Goal: Task Accomplishment & Management: Use online tool/utility

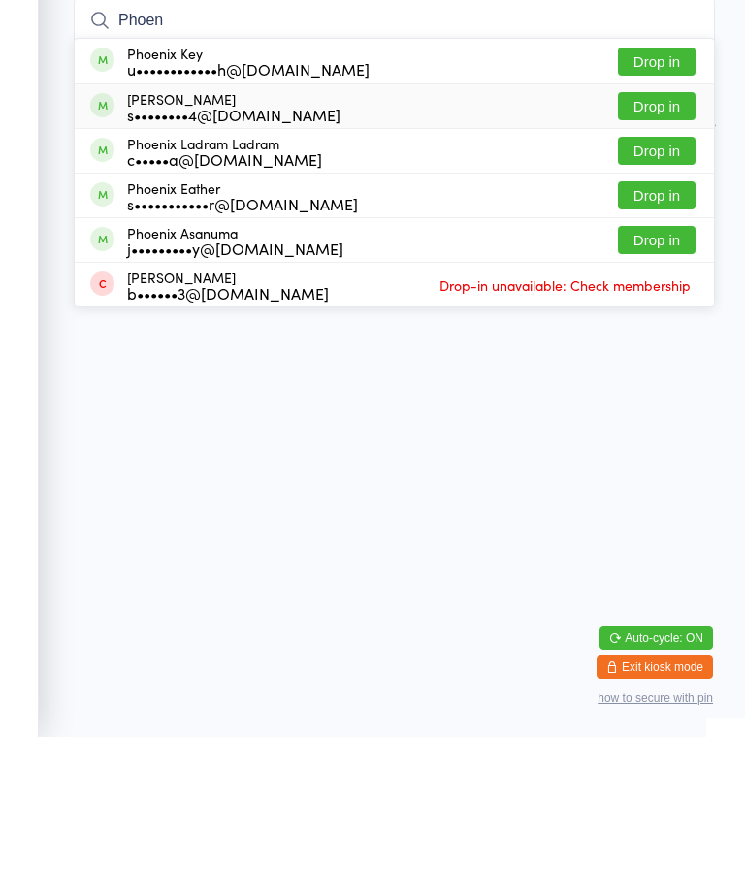
type input "Phoen"
click at [247, 263] on div "s••••••••4@[DOMAIN_NAME]" at bounding box center [233, 271] width 213 height 16
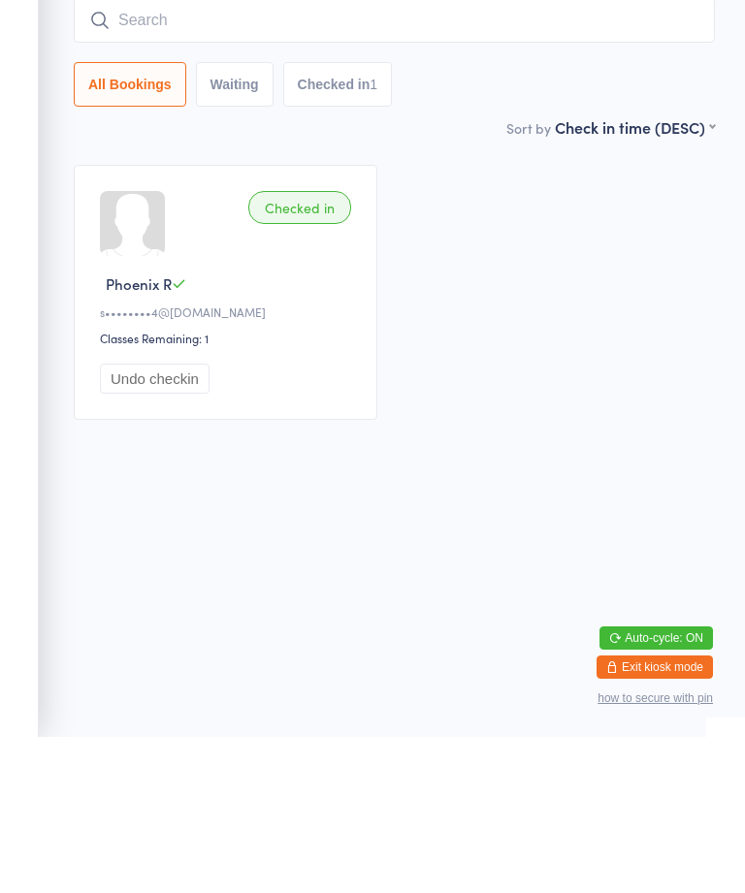
click at [307, 347] on div "Checked in" at bounding box center [299, 363] width 103 height 33
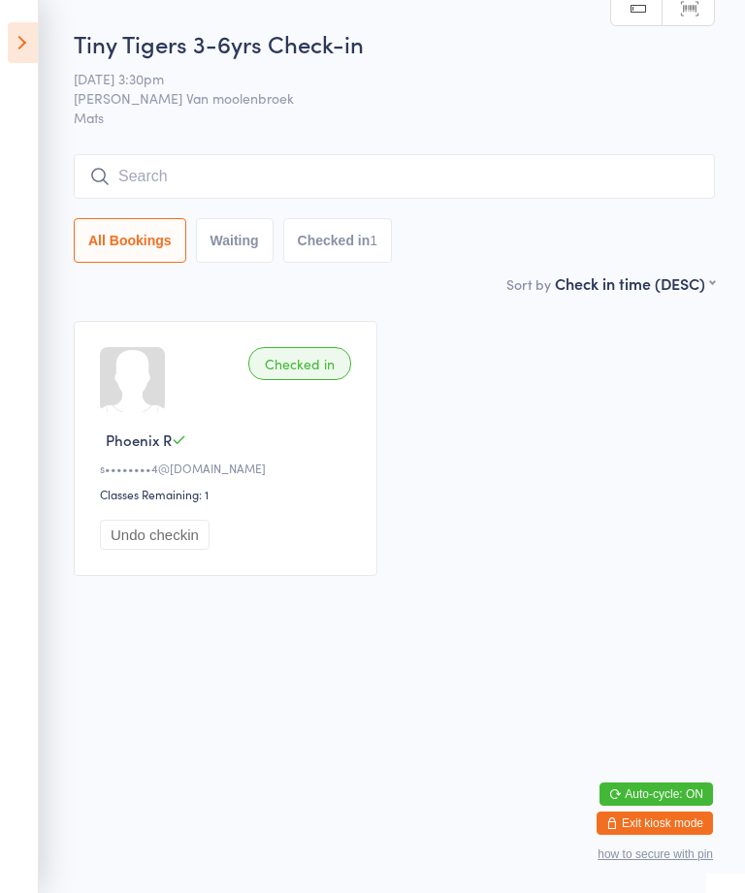
click at [316, 360] on div "Checked in" at bounding box center [299, 363] width 103 height 33
click at [290, 164] on input "search" at bounding box center [394, 176] width 641 height 45
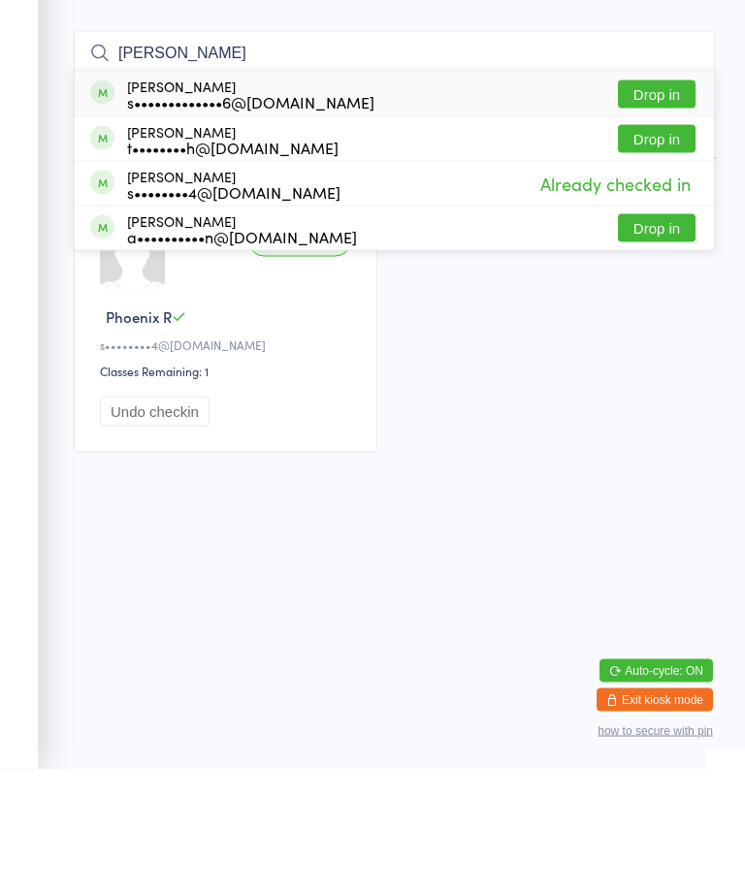
type input "[PERSON_NAME]"
click at [207, 217] on div "s•••••••••••••6@[DOMAIN_NAME]" at bounding box center [250, 225] width 247 height 16
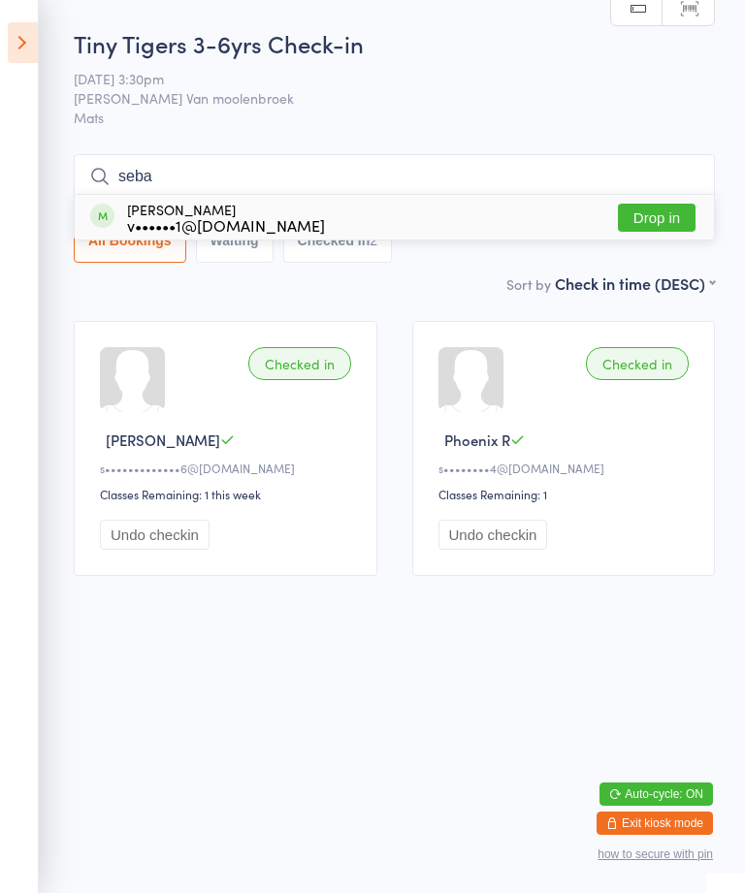
click at [427, 192] on input "seba" at bounding box center [394, 176] width 641 height 45
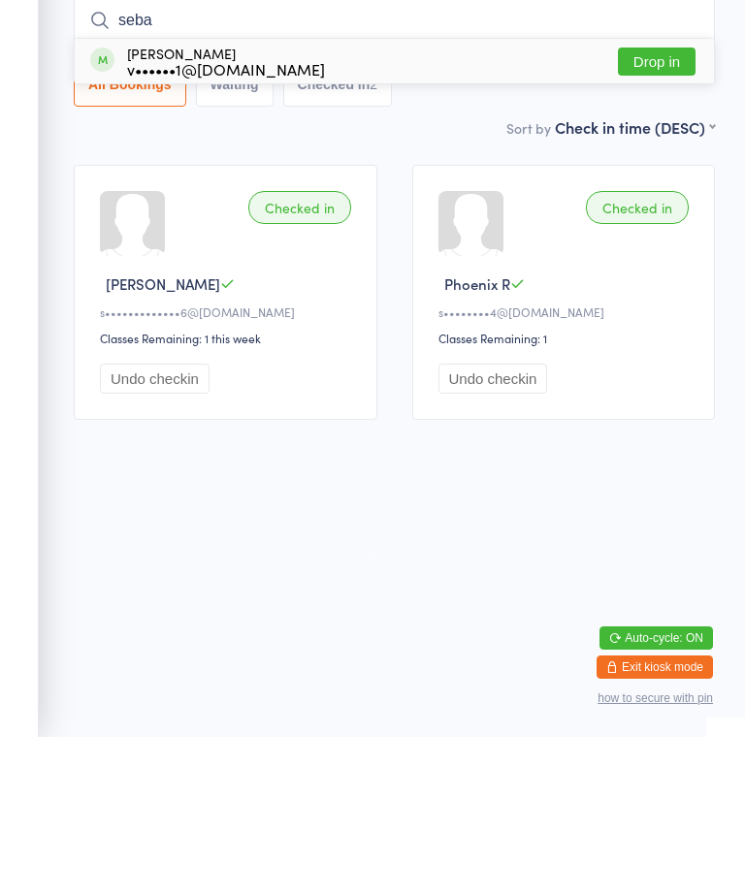
type input "seba"
click at [666, 204] on button "Drop in" at bounding box center [657, 218] width 78 height 28
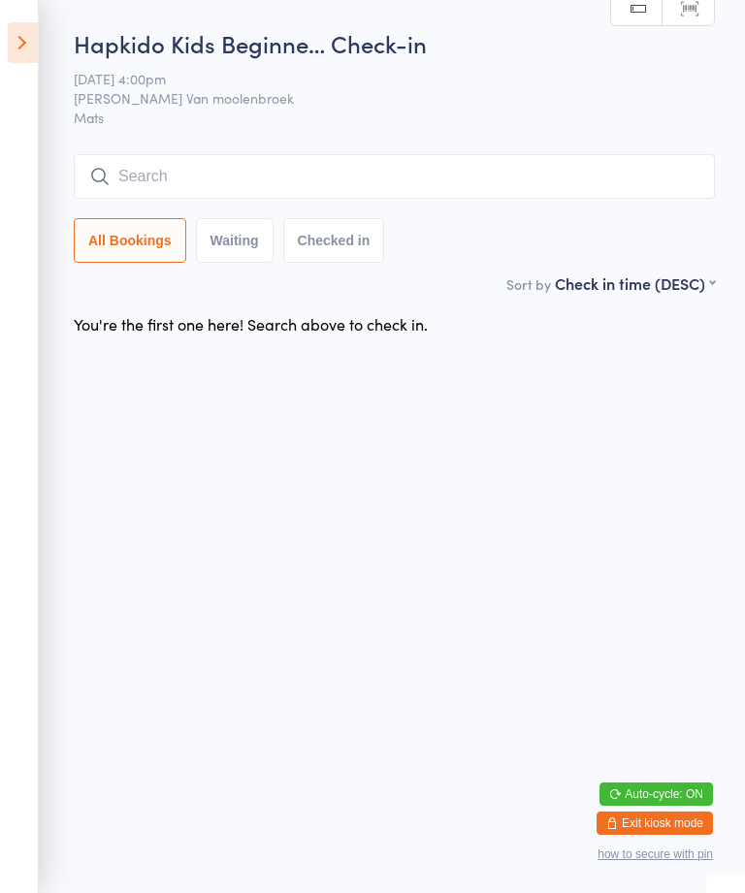
click at [29, 34] on icon at bounding box center [23, 42] width 30 height 41
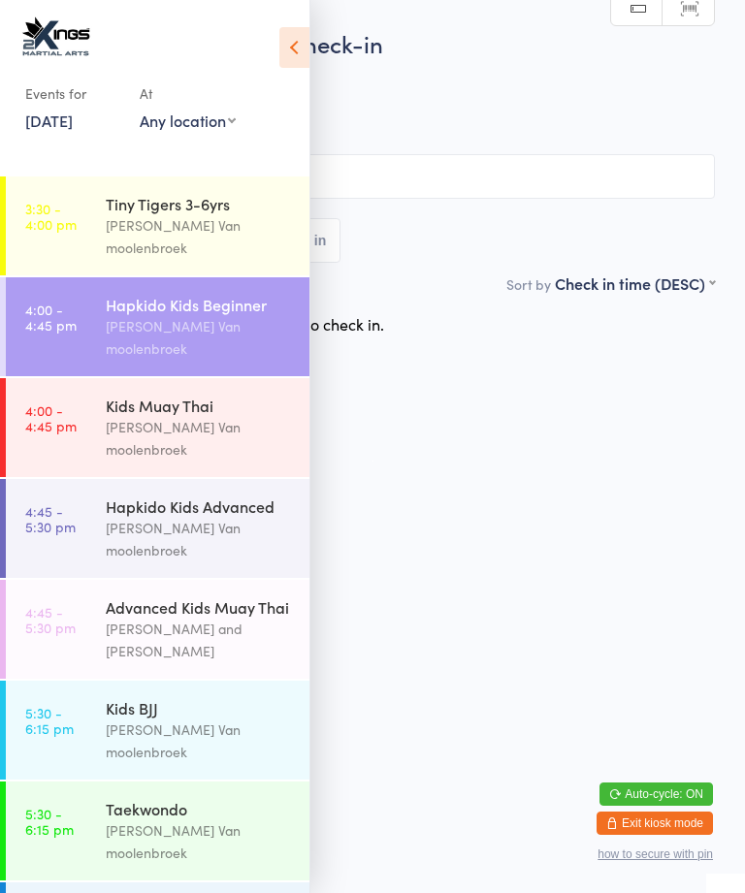
click at [174, 414] on div "Kids Muay Thai [PERSON_NAME]" at bounding box center [208, 427] width 204 height 99
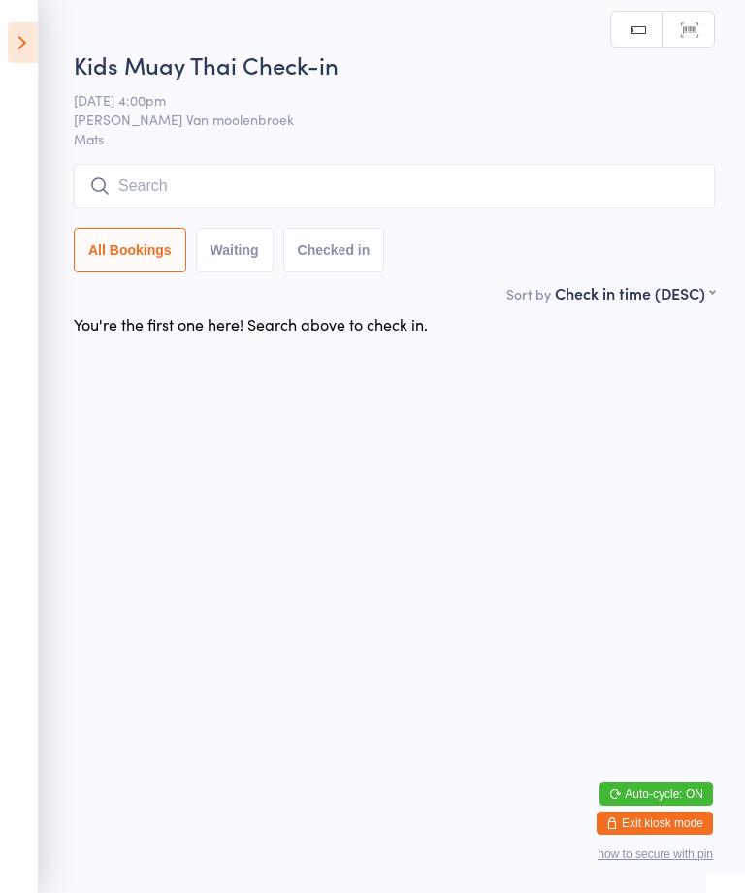
click at [390, 175] on input "search" at bounding box center [394, 186] width 641 height 45
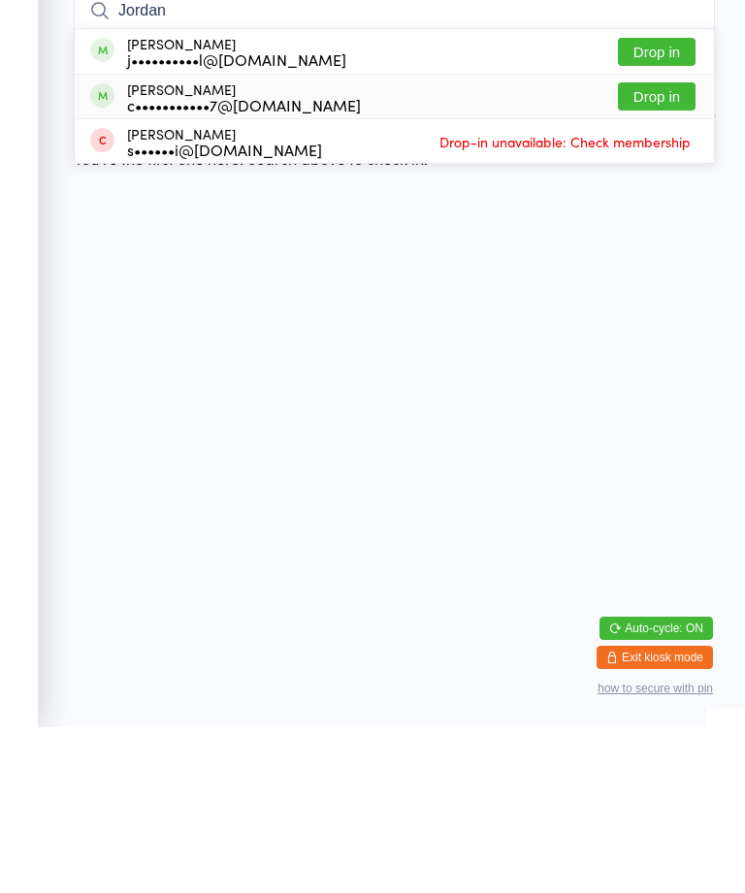
type input "Jordan"
click at [291, 263] on div "c•••••••••••7@[DOMAIN_NAME]" at bounding box center [244, 271] width 234 height 16
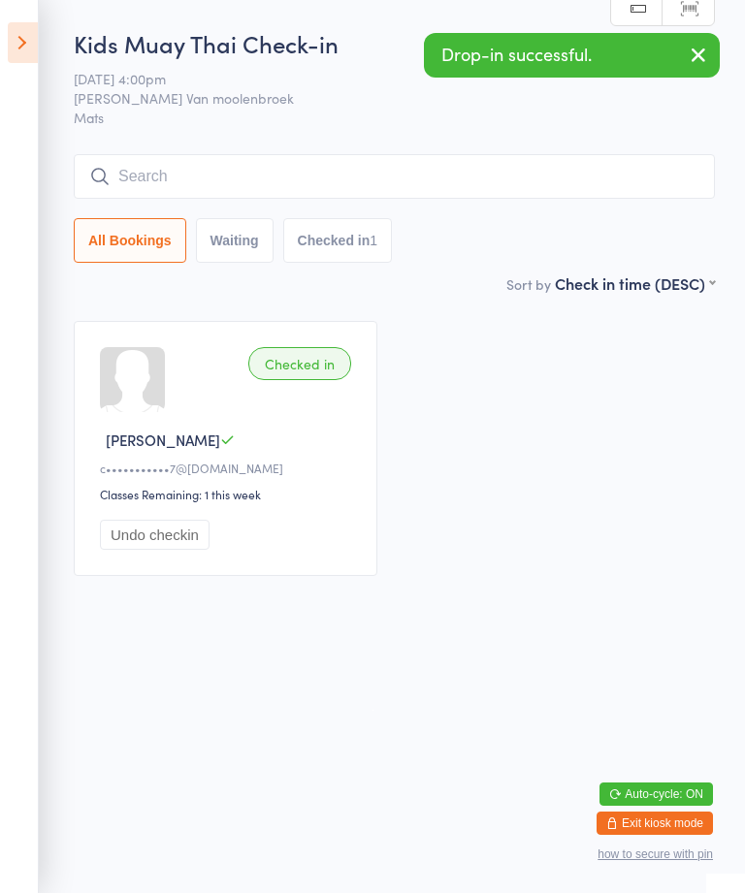
click at [27, 31] on icon at bounding box center [23, 42] width 30 height 41
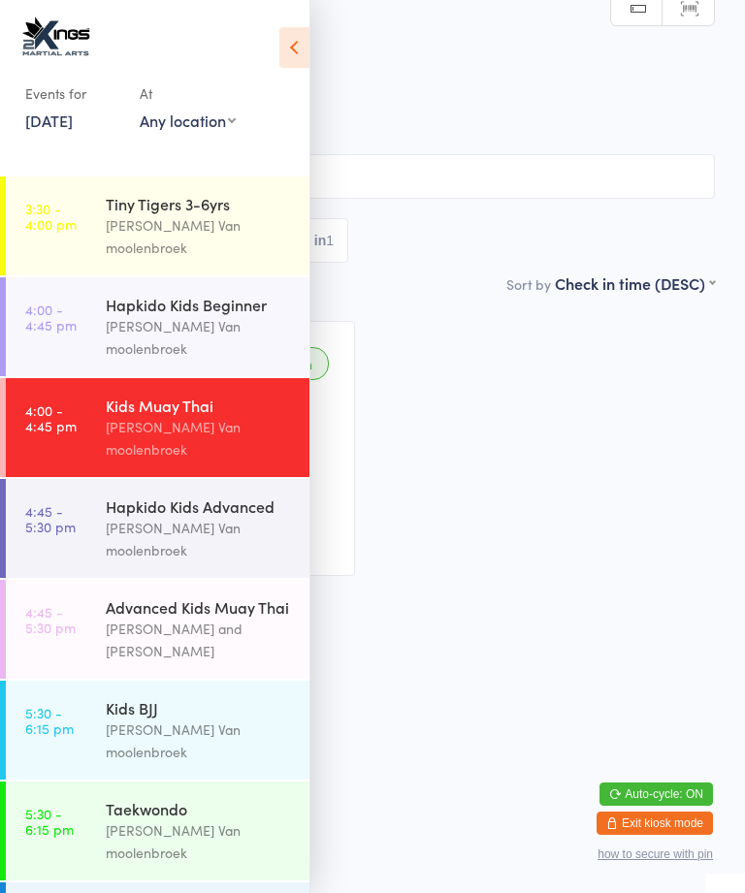
click at [97, 479] on link "4:45 - 5:30 pm Hapkido Kids Advanced [PERSON_NAME] Van moolenbroek" at bounding box center [157, 528] width 303 height 99
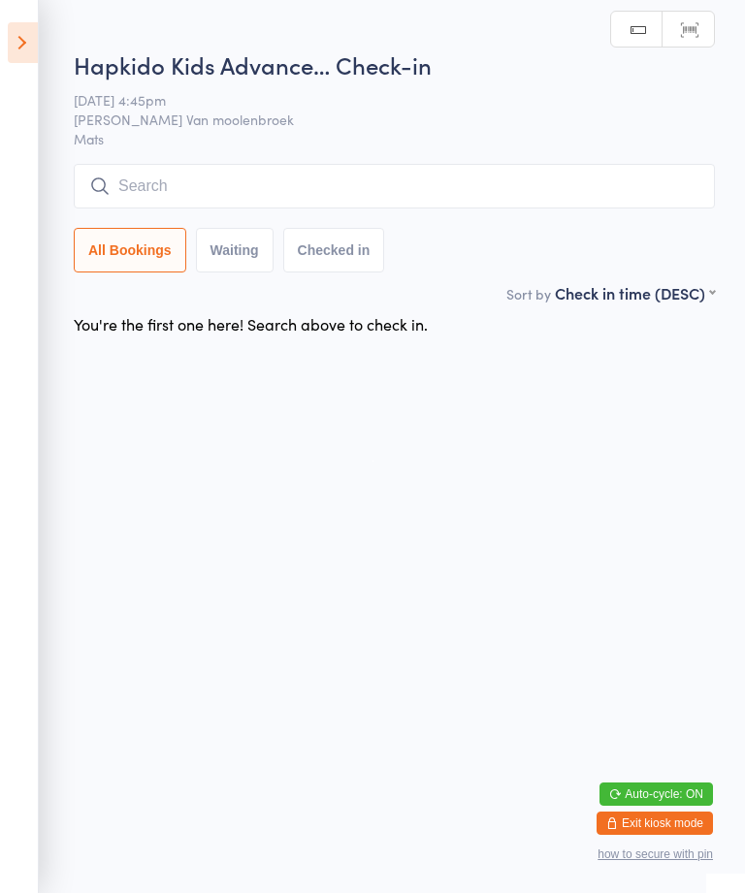
click at [143, 180] on input "search" at bounding box center [394, 186] width 641 height 45
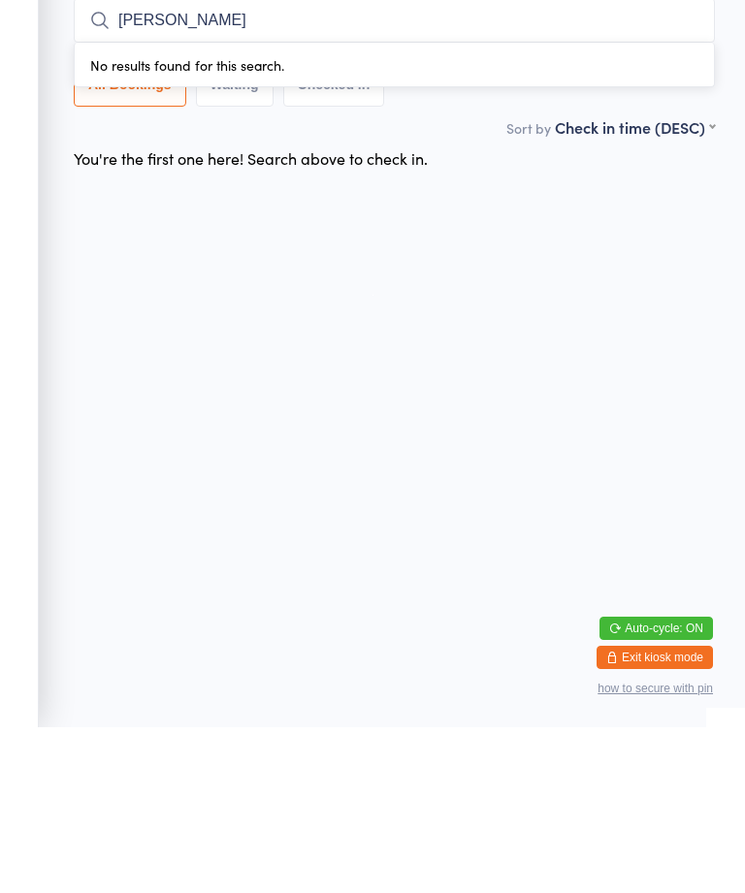
type input "[PERSON_NAME]"
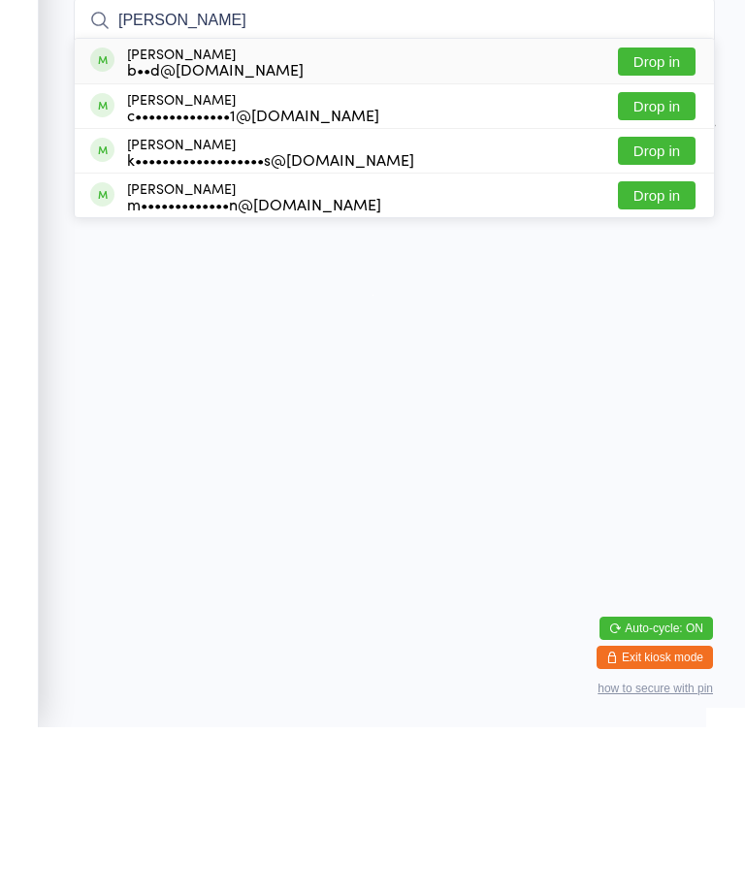
click at [124, 211] on div "[PERSON_NAME] b••d@[DOMAIN_NAME]" at bounding box center [196, 226] width 213 height 31
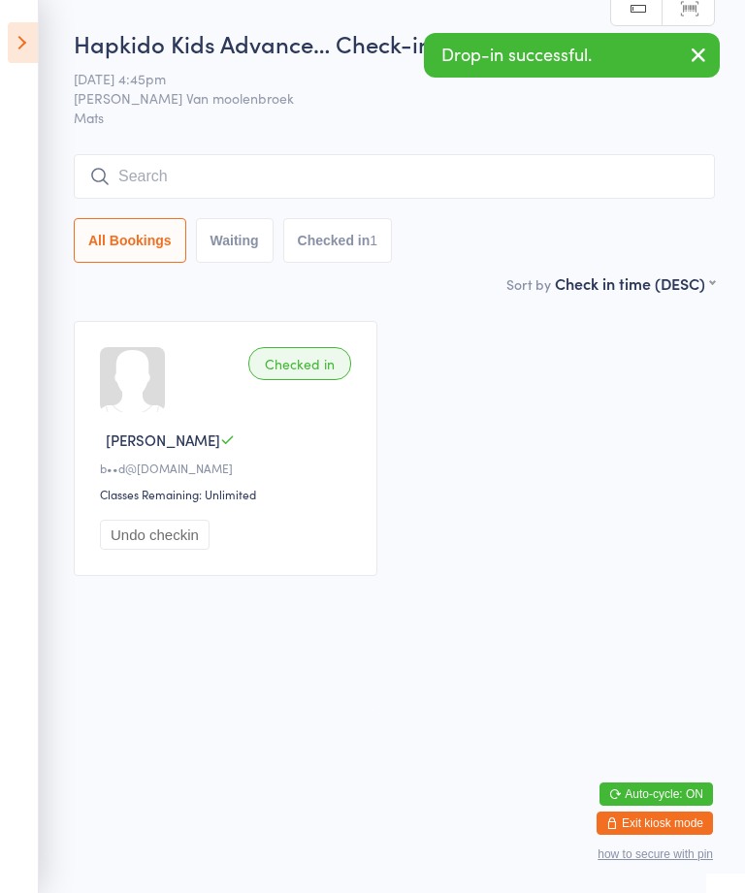
click at [32, 46] on icon at bounding box center [23, 42] width 30 height 41
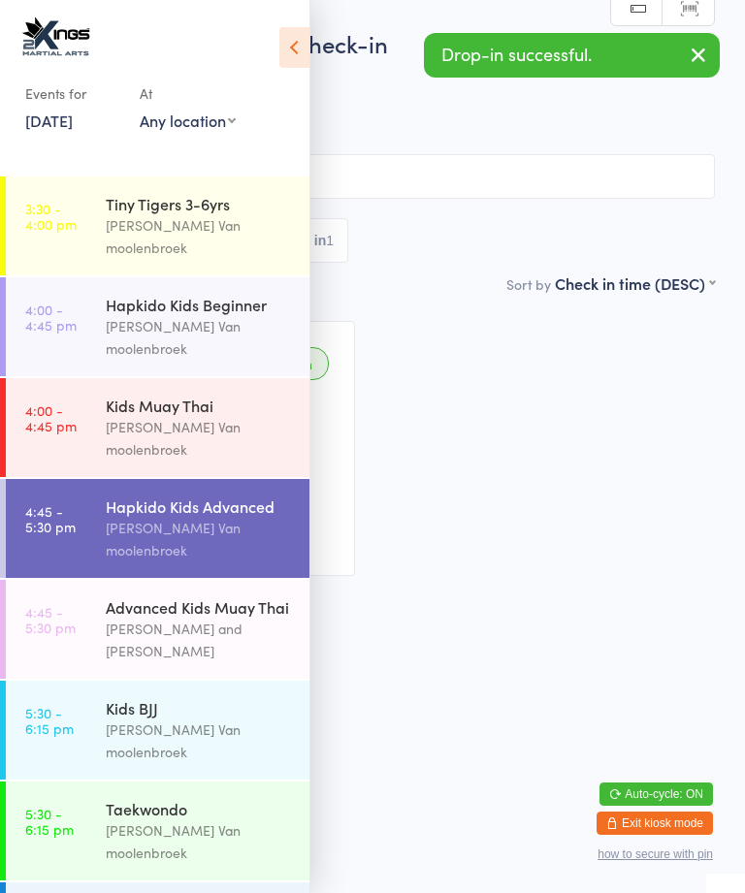
click at [67, 302] on time "4:00 - 4:45 pm" at bounding box center [50, 317] width 51 height 31
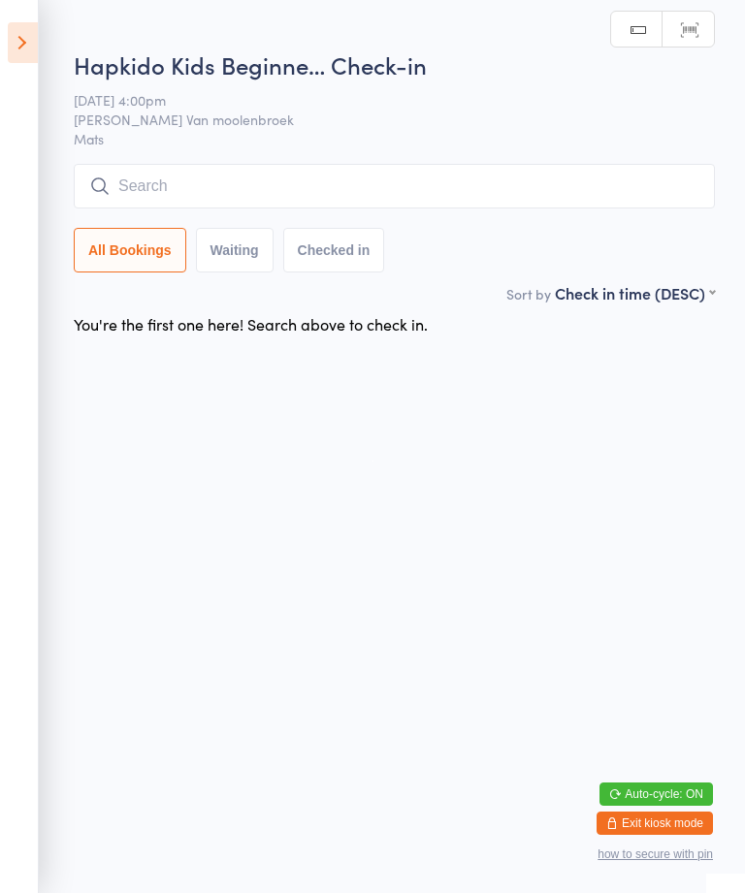
click at [131, 186] on input "search" at bounding box center [394, 186] width 641 height 45
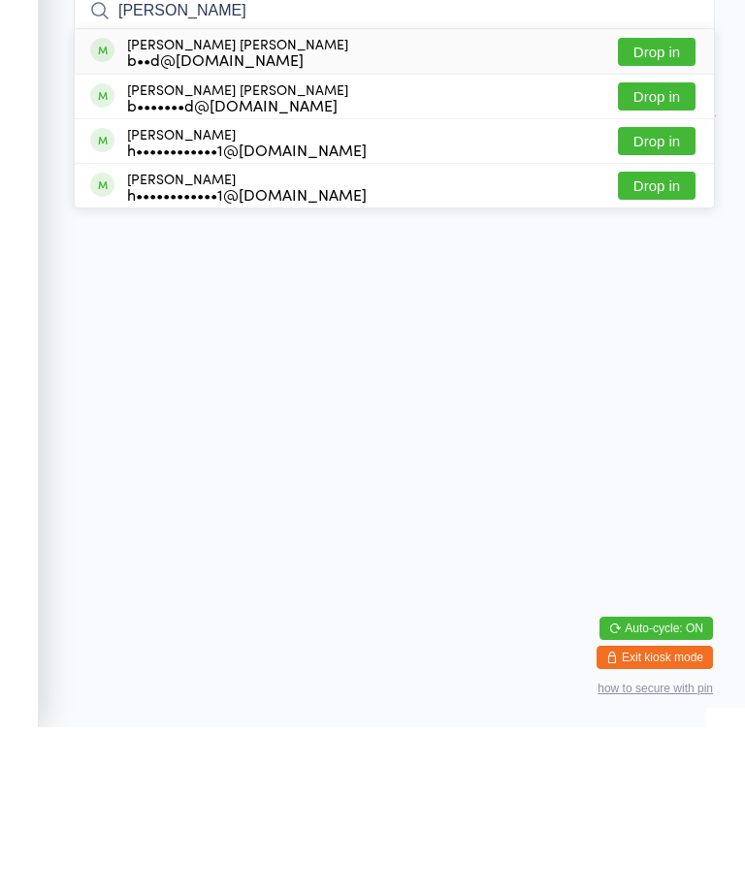
type input "[PERSON_NAME]"
click at [152, 202] on div "[PERSON_NAME] [PERSON_NAME] b••d@[DOMAIN_NAME]" at bounding box center [237, 217] width 221 height 31
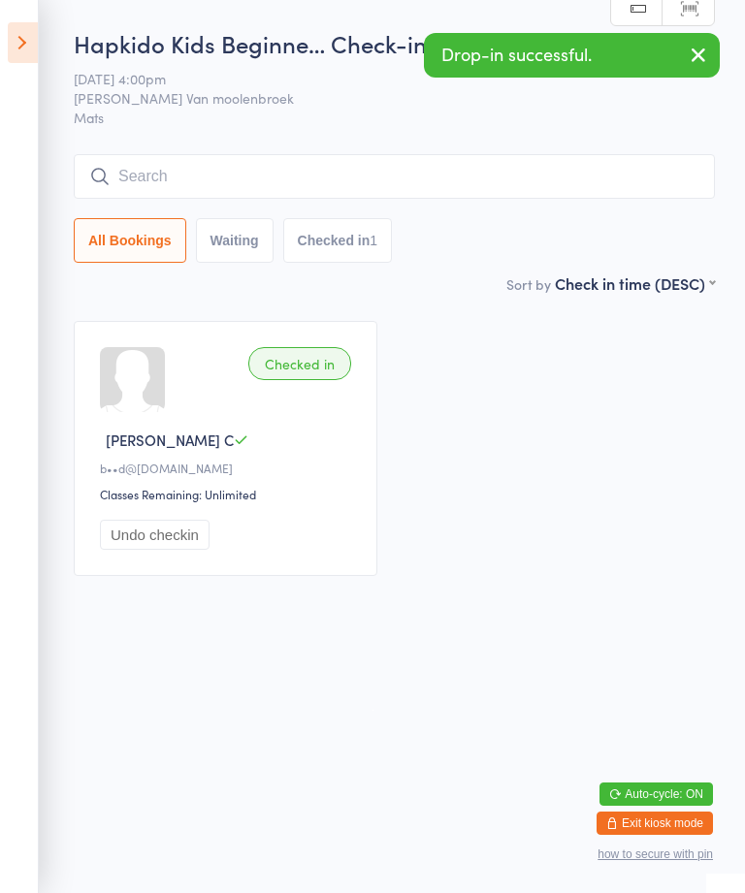
click at [27, 35] on icon at bounding box center [23, 42] width 30 height 41
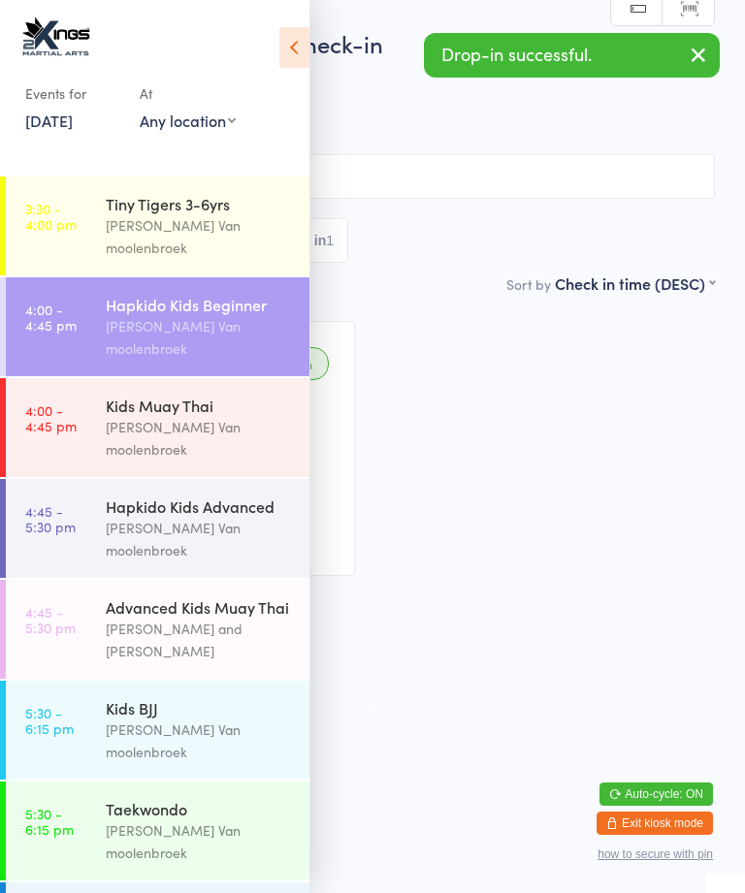
click at [87, 479] on link "4:45 - 5:30 pm Hapkido Kids Advanced [PERSON_NAME] Van moolenbroek" at bounding box center [157, 528] width 303 height 99
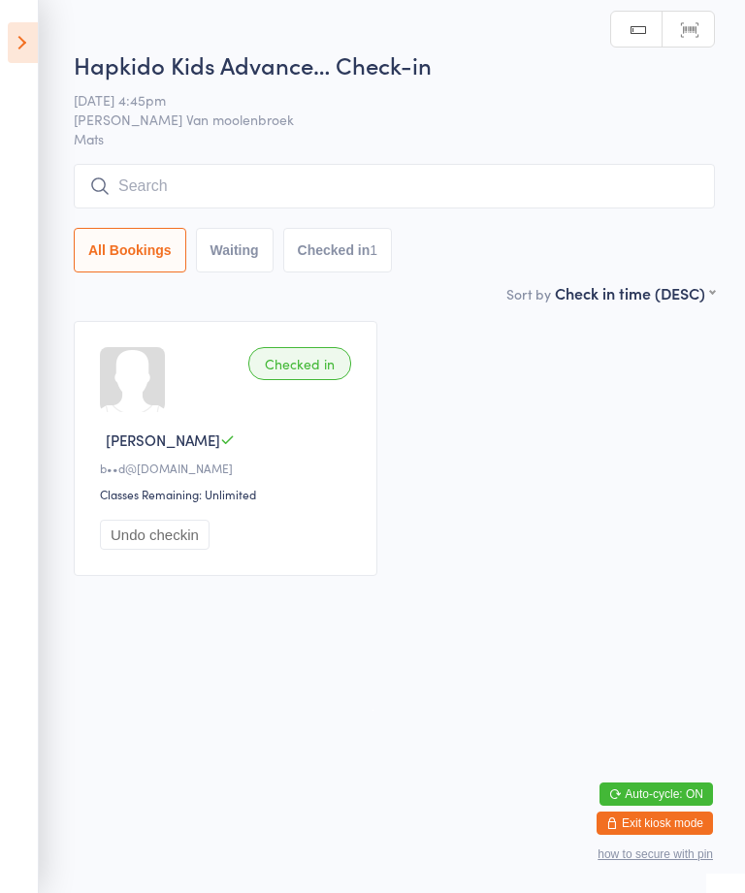
click at [632, 195] on input "search" at bounding box center [394, 186] width 641 height 45
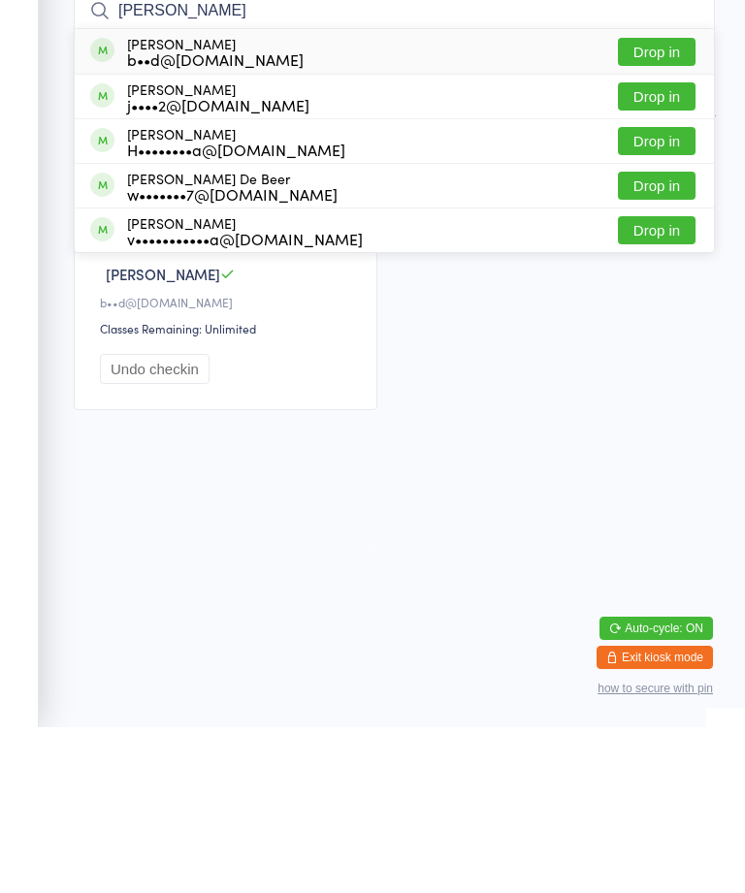
type input "[PERSON_NAME]"
click at [213, 202] on div "[PERSON_NAME] b••d@[DOMAIN_NAME]" at bounding box center [215, 217] width 176 height 31
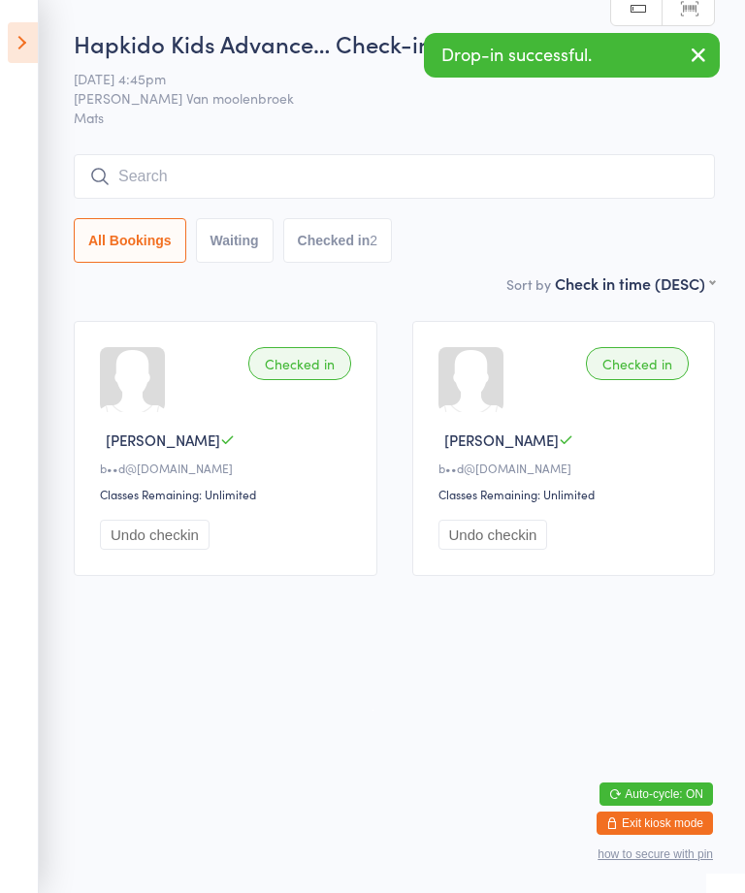
click at [10, 38] on icon at bounding box center [23, 42] width 30 height 41
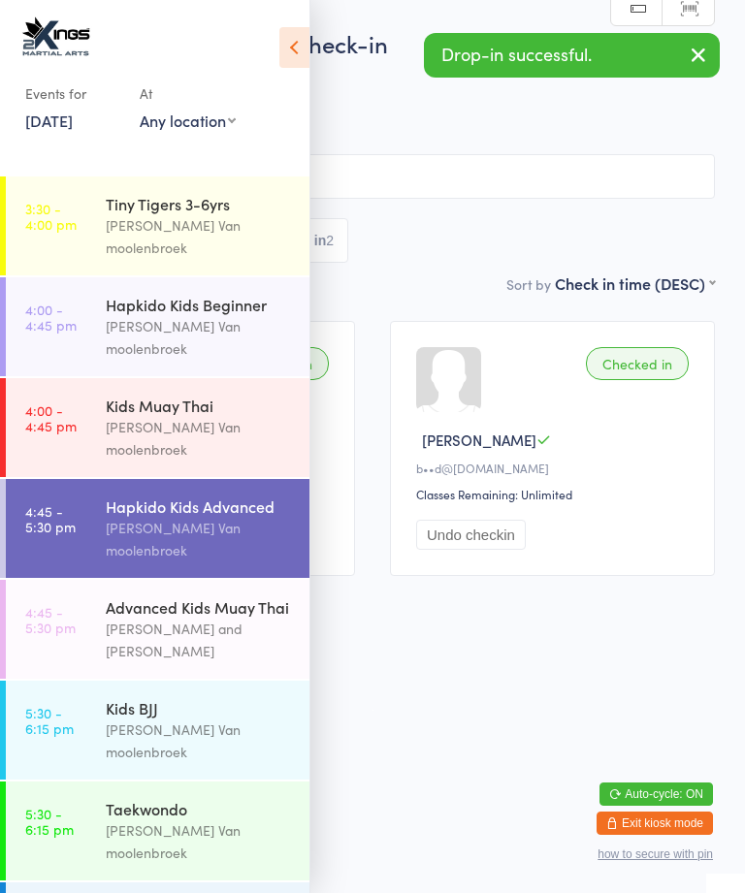
click at [185, 315] on div "[PERSON_NAME] Van moolenbroek" at bounding box center [199, 337] width 187 height 45
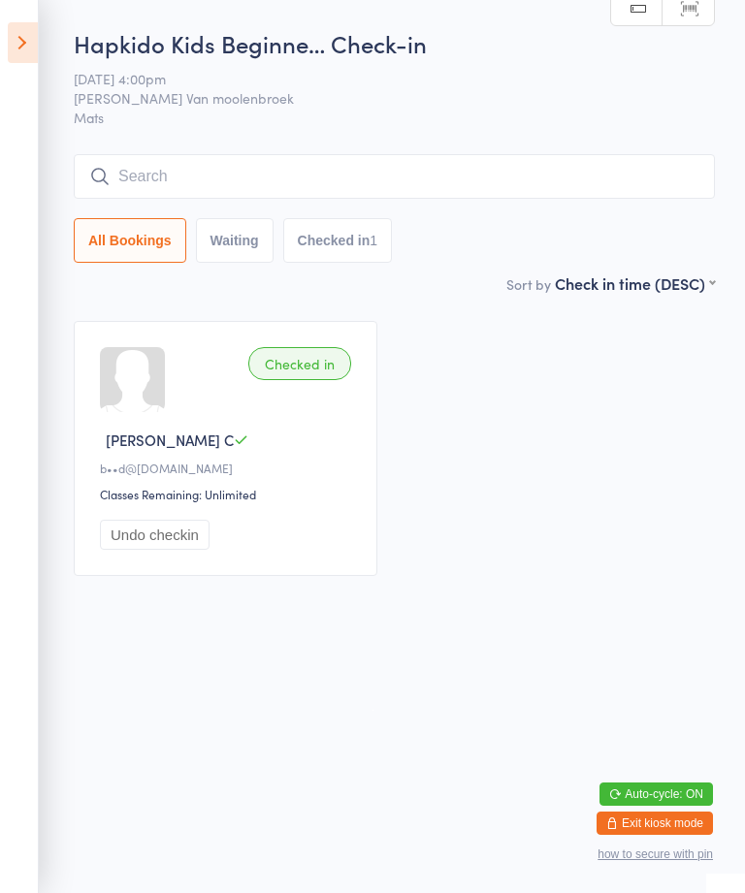
click at [470, 177] on input "search" at bounding box center [394, 176] width 641 height 45
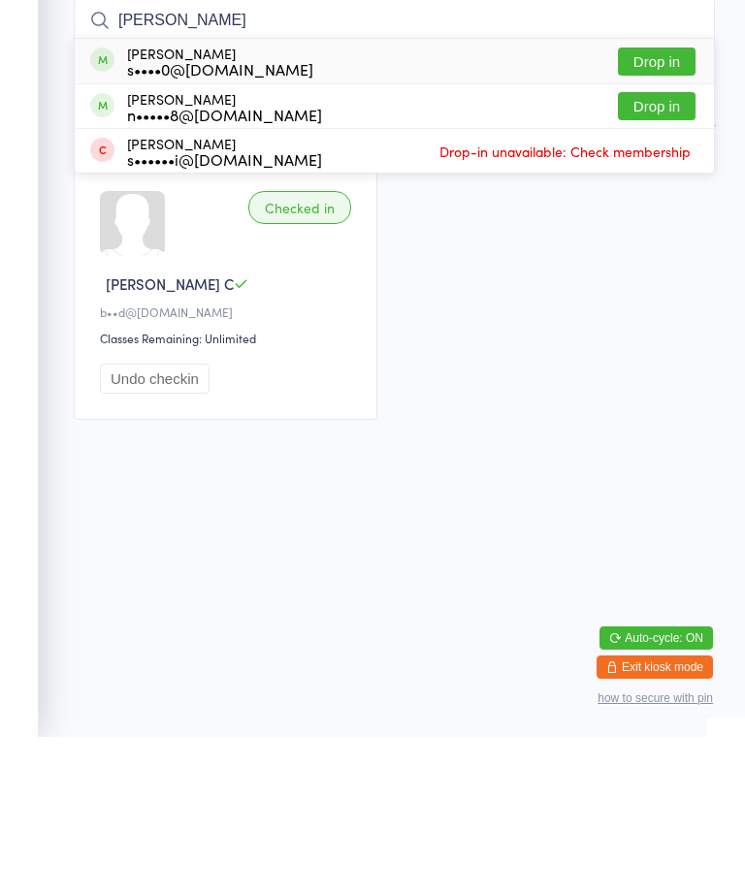
type input "[PERSON_NAME]"
click at [307, 195] on div "[PERSON_NAME] s••••0@[DOMAIN_NAME] Drop in" at bounding box center [394, 217] width 639 height 45
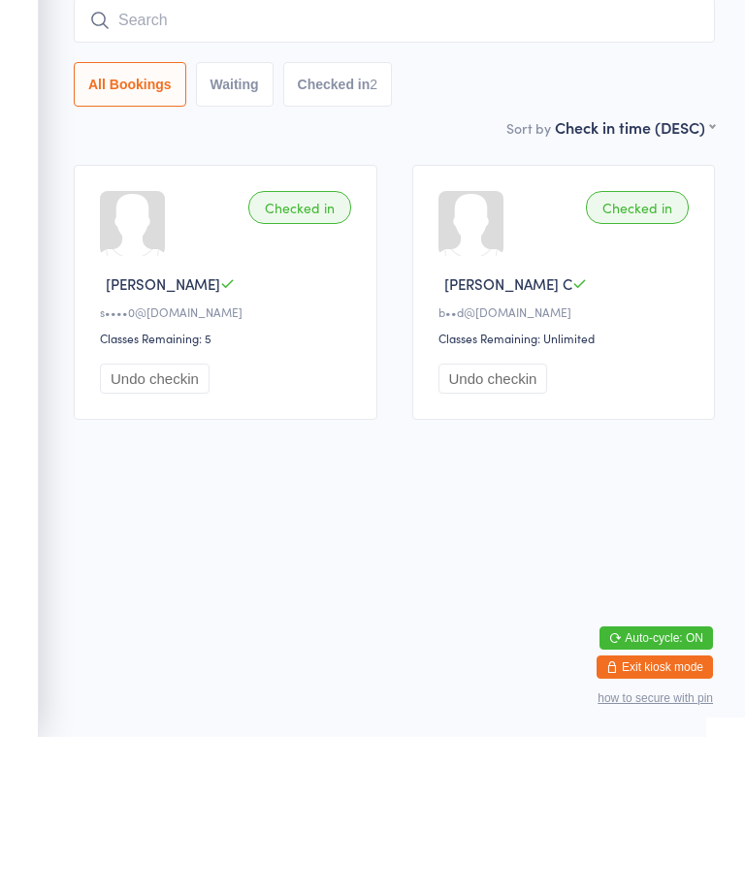
click at [278, 460] on div "s••••0@[DOMAIN_NAME]" at bounding box center [228, 468] width 257 height 16
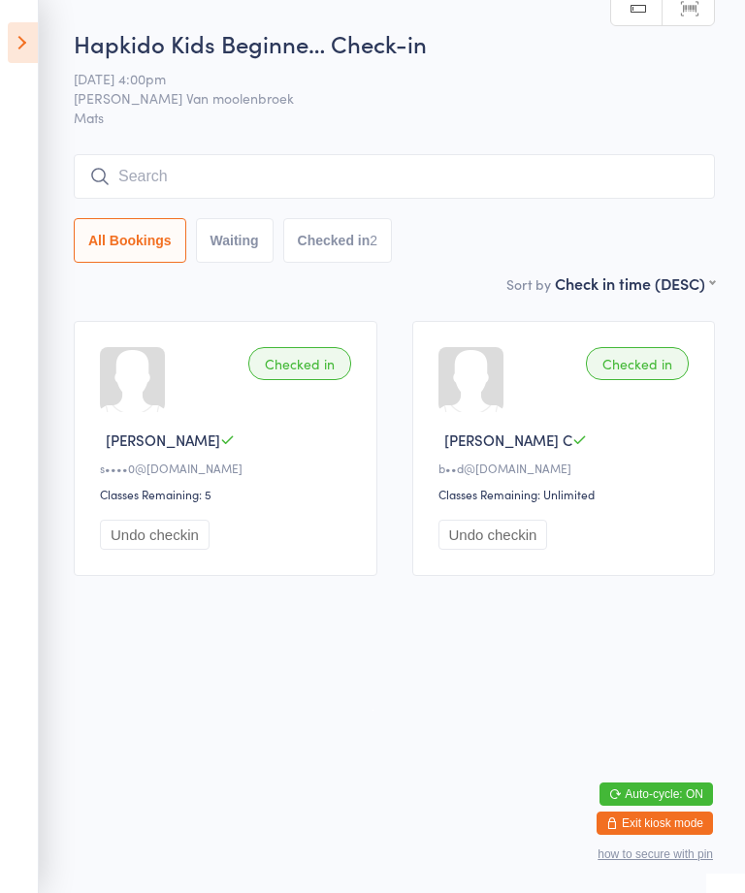
click at [404, 164] on input "search" at bounding box center [394, 176] width 641 height 45
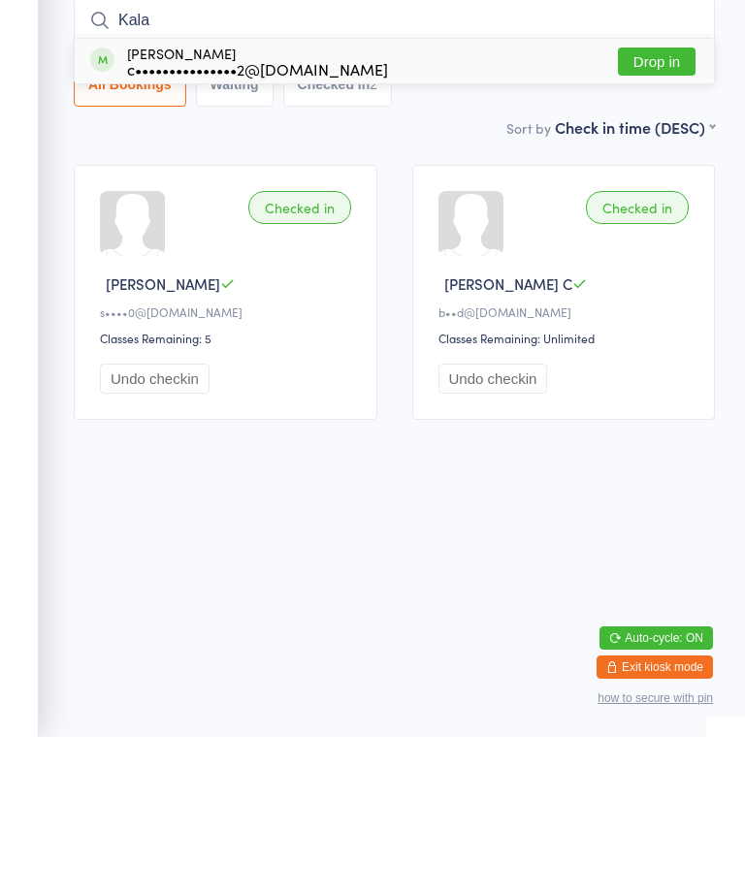
type input "Kala"
click at [676, 204] on button "Drop in" at bounding box center [657, 218] width 78 height 28
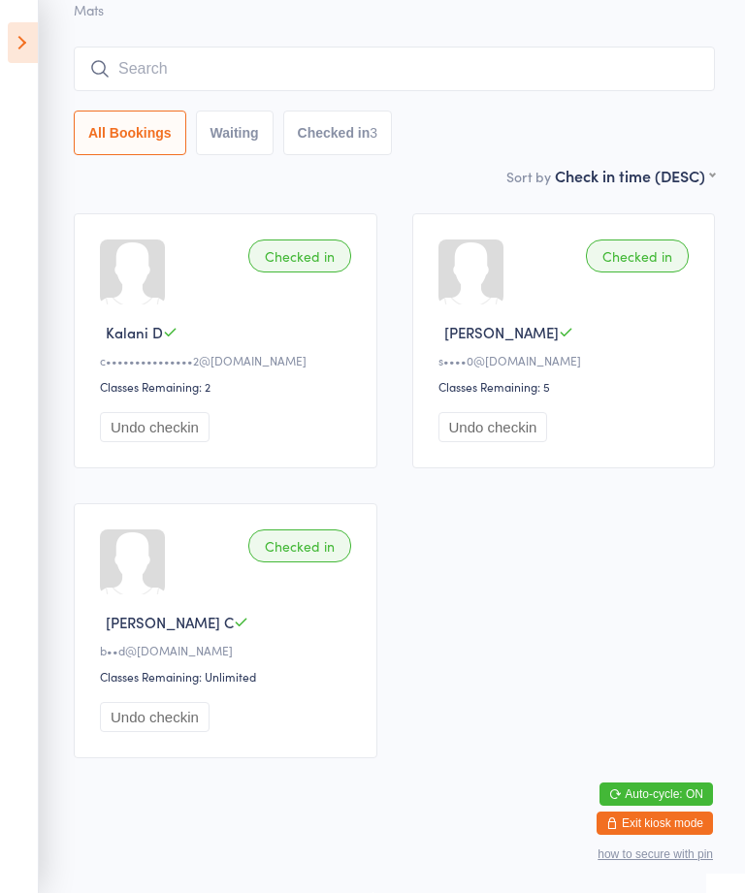
click at [235, 91] on input "search" at bounding box center [394, 69] width 641 height 45
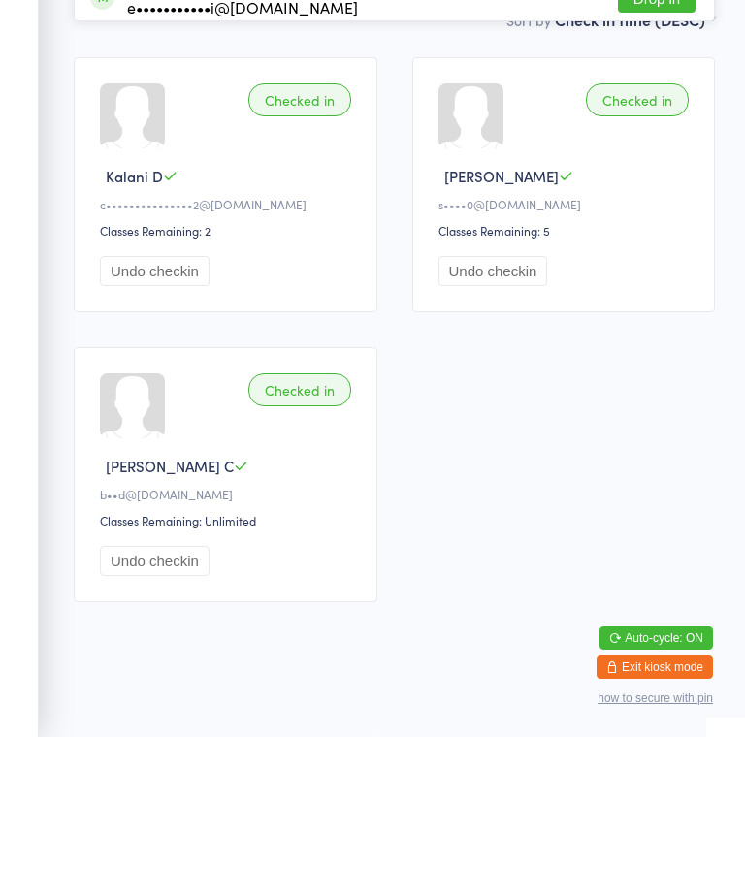
type input "Fletch"
click at [241, 87] on div "[PERSON_NAME] l•••••••••••••1@[DOMAIN_NAME] Drop in" at bounding box center [394, 109] width 639 height 45
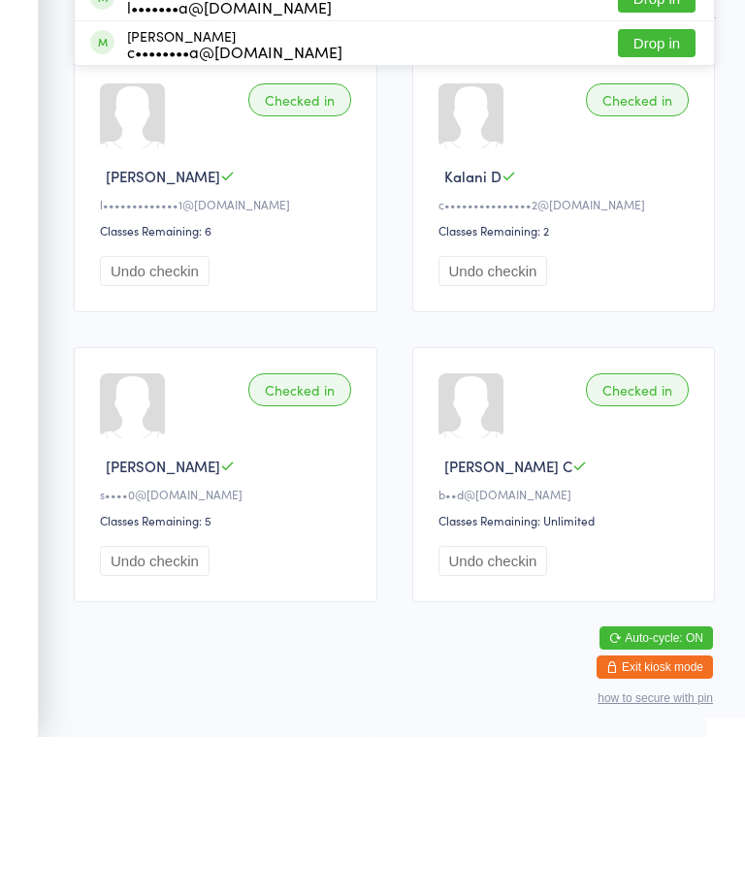
type input "arma"
click at [474, 87] on div "[PERSON_NAME] l•••••••••••••1@[DOMAIN_NAME] Drop in" at bounding box center [394, 109] width 639 height 45
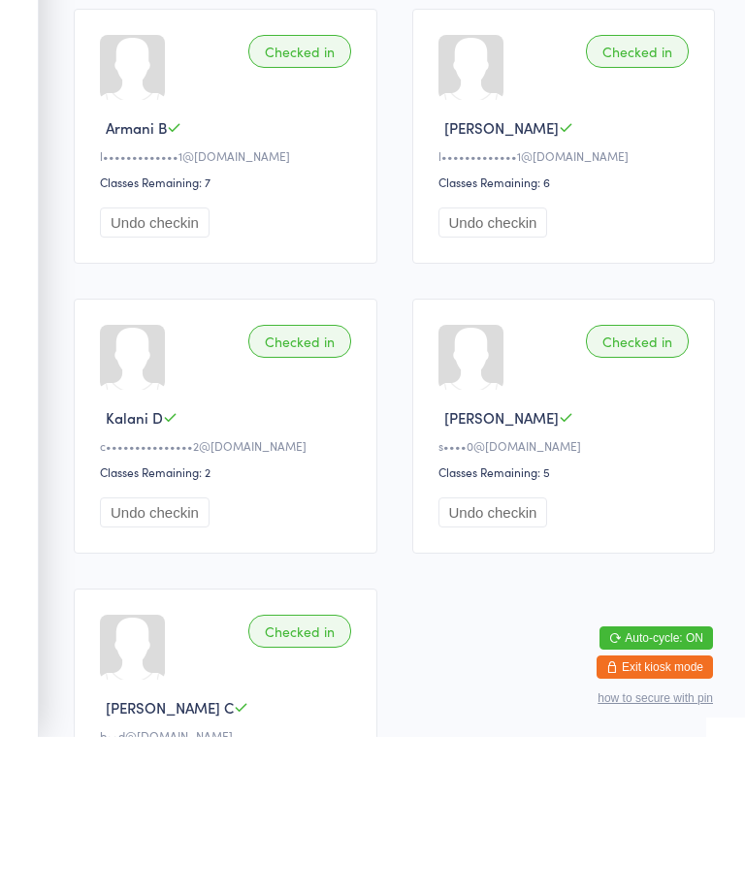
click at [298, 346] on div "Classes Remaining: 7" at bounding box center [228, 338] width 257 height 16
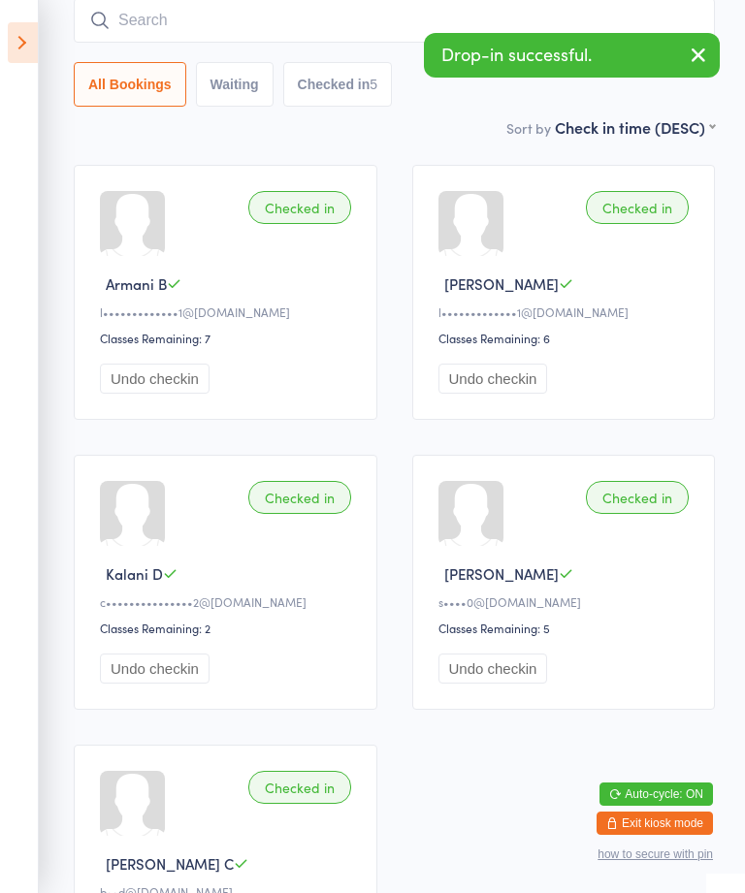
click at [699, 53] on icon "button" at bounding box center [697, 55] width 23 height 24
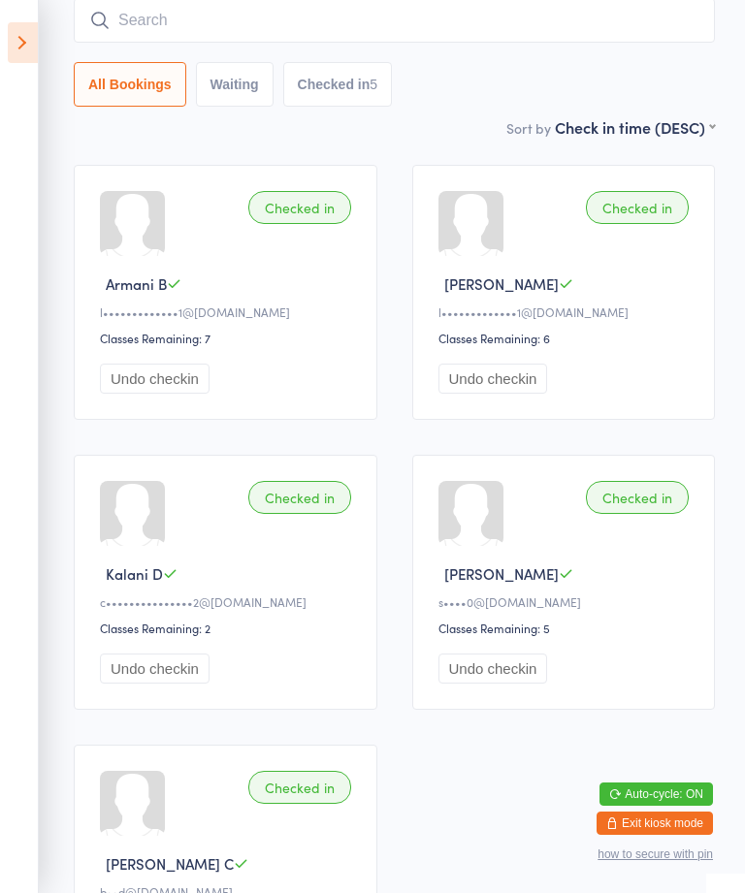
click at [19, 60] on icon at bounding box center [23, 42] width 30 height 41
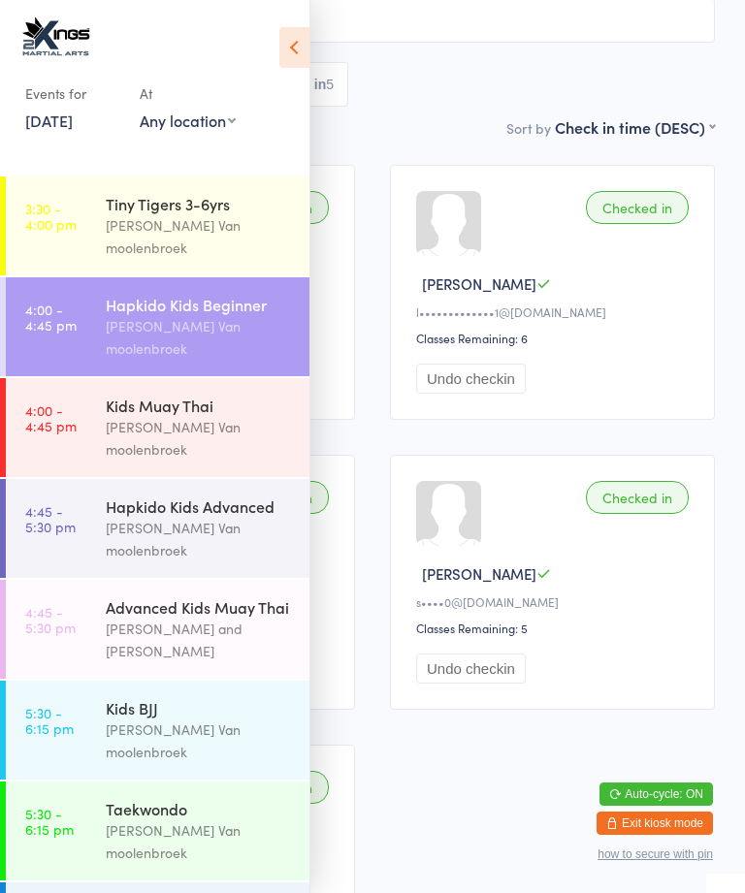
click at [154, 378] on div "Kids Muay Thai [PERSON_NAME]" at bounding box center [208, 427] width 204 height 99
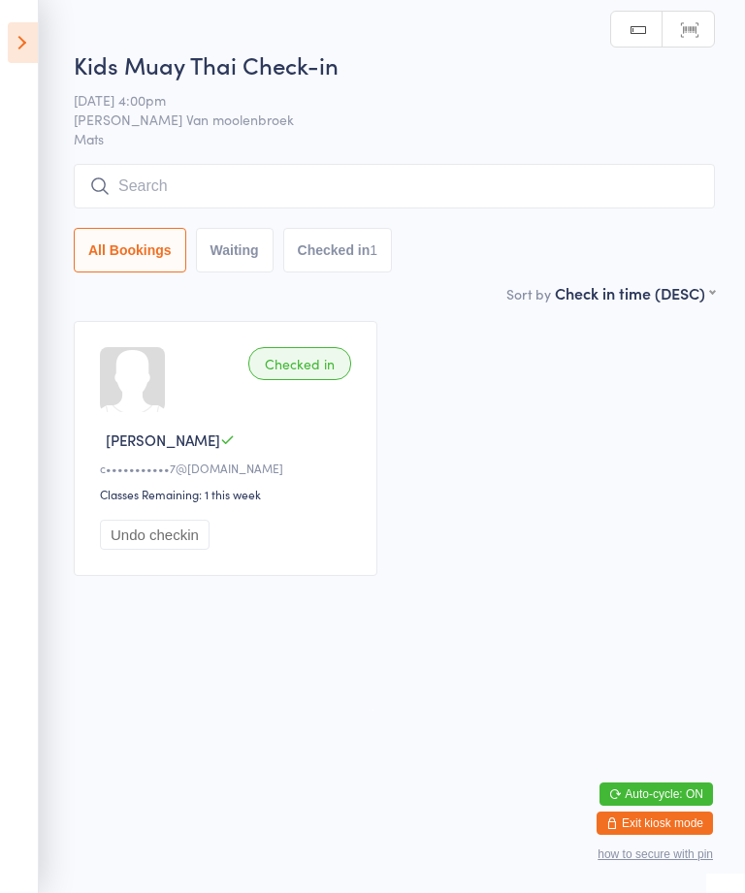
click at [572, 174] on input "search" at bounding box center [394, 186] width 641 height 45
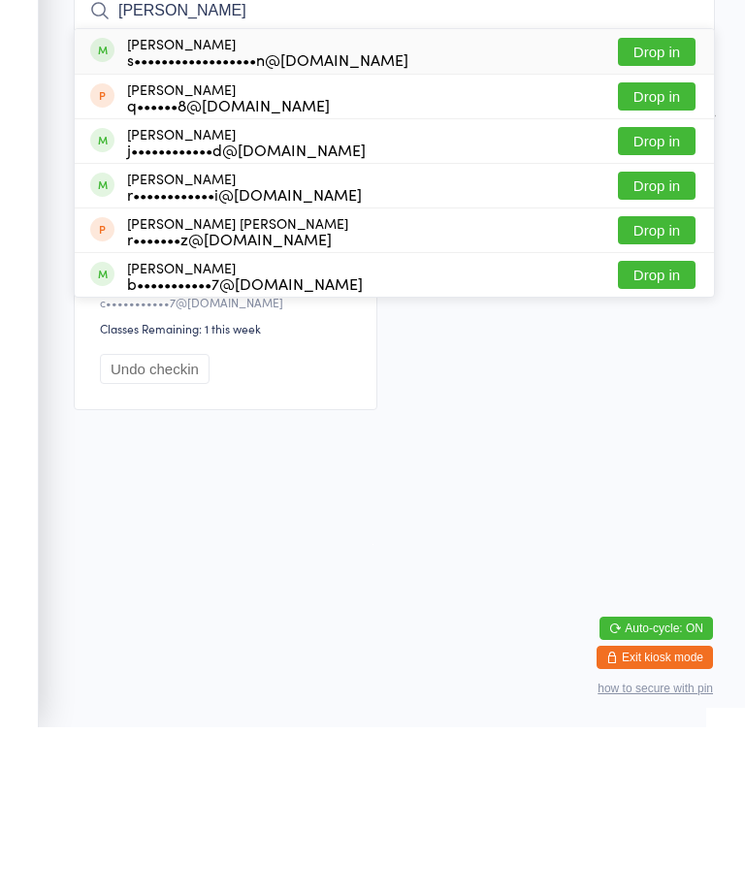
type input "[PERSON_NAME]"
click at [679, 204] on button "Drop in" at bounding box center [657, 218] width 78 height 28
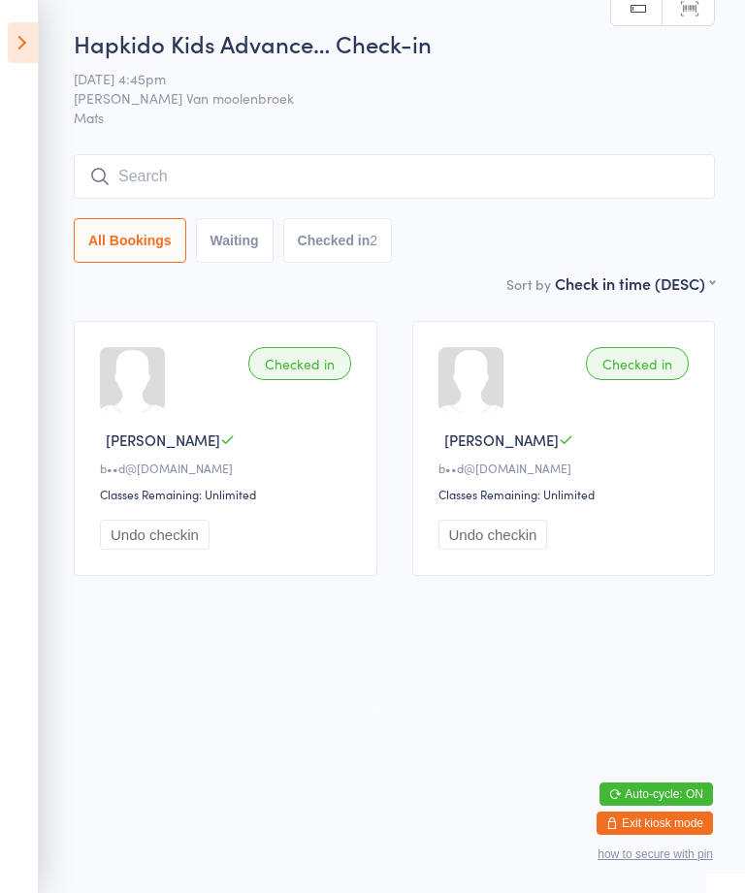
click at [22, 47] on icon at bounding box center [23, 42] width 30 height 41
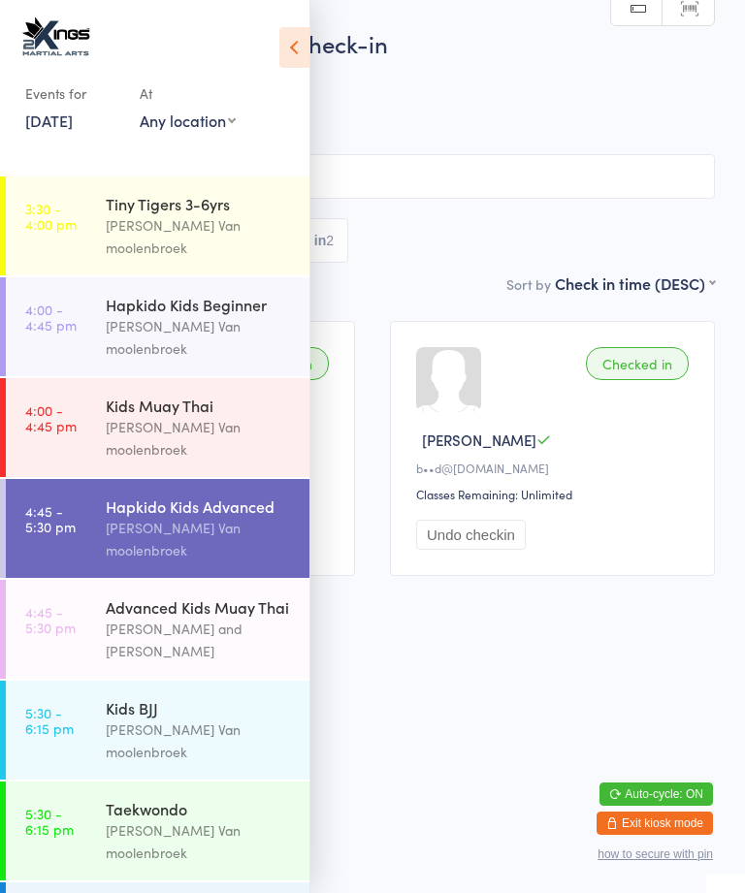
click at [253, 495] on div "Hapkido Kids Advanced" at bounding box center [199, 505] width 187 height 21
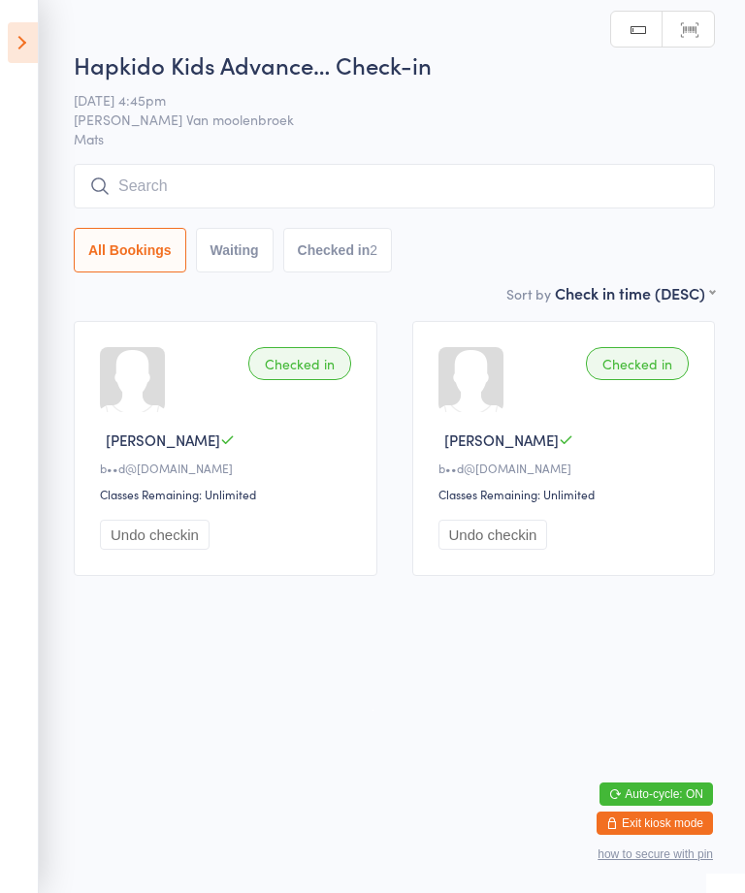
click at [491, 166] on input "search" at bounding box center [394, 186] width 641 height 45
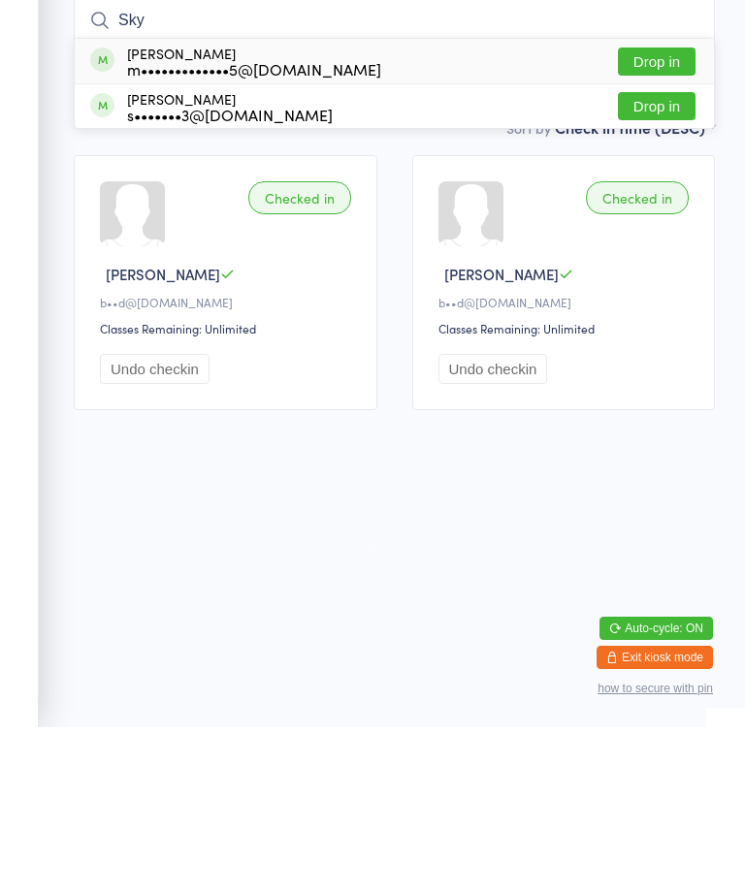
type input "Sky"
click at [654, 213] on button "Drop in" at bounding box center [657, 227] width 78 height 28
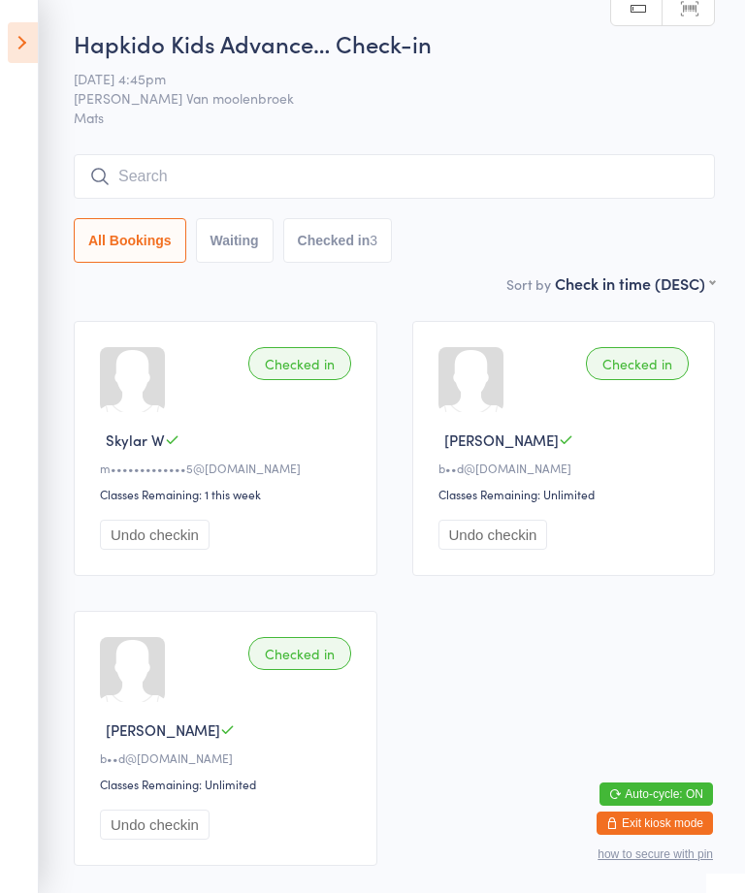
click at [28, 24] on icon at bounding box center [23, 42] width 30 height 41
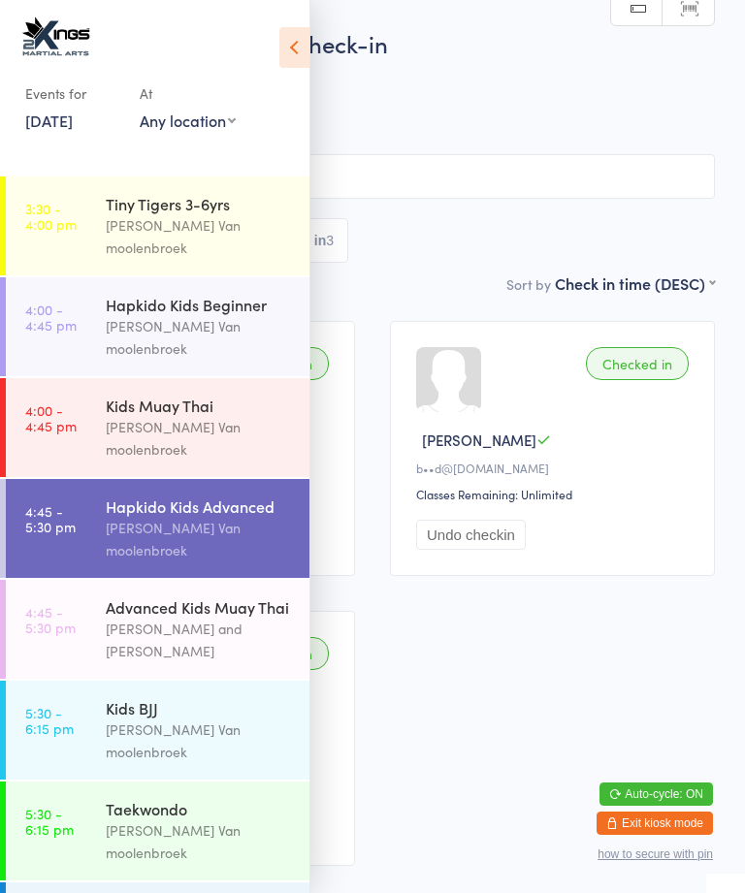
click at [58, 604] on time "4:45 - 5:30 pm" at bounding box center [50, 619] width 50 height 31
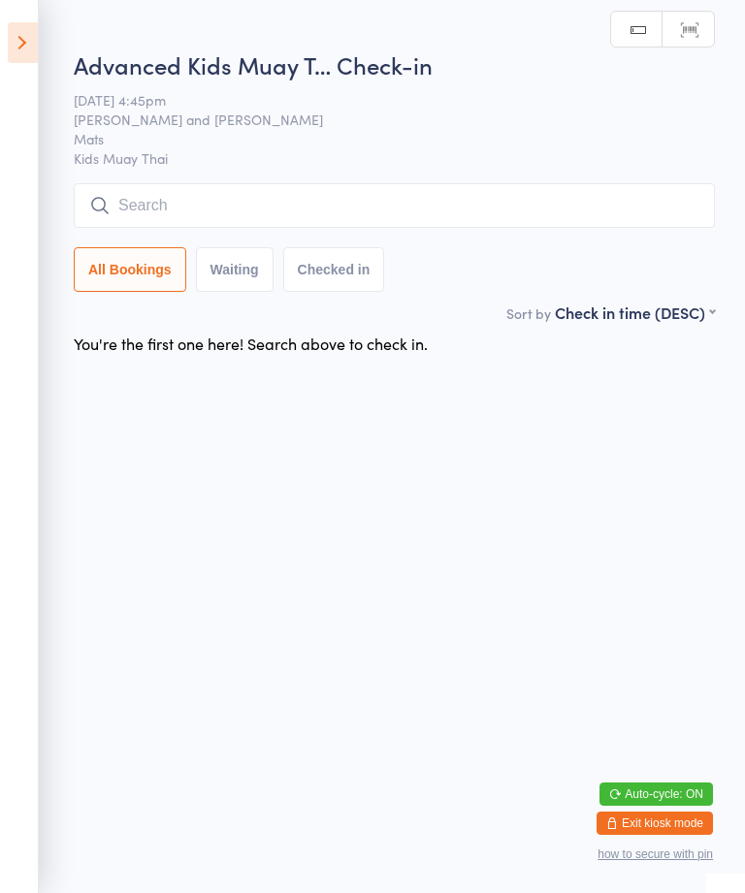
click at [267, 205] on input "search" at bounding box center [394, 205] width 641 height 45
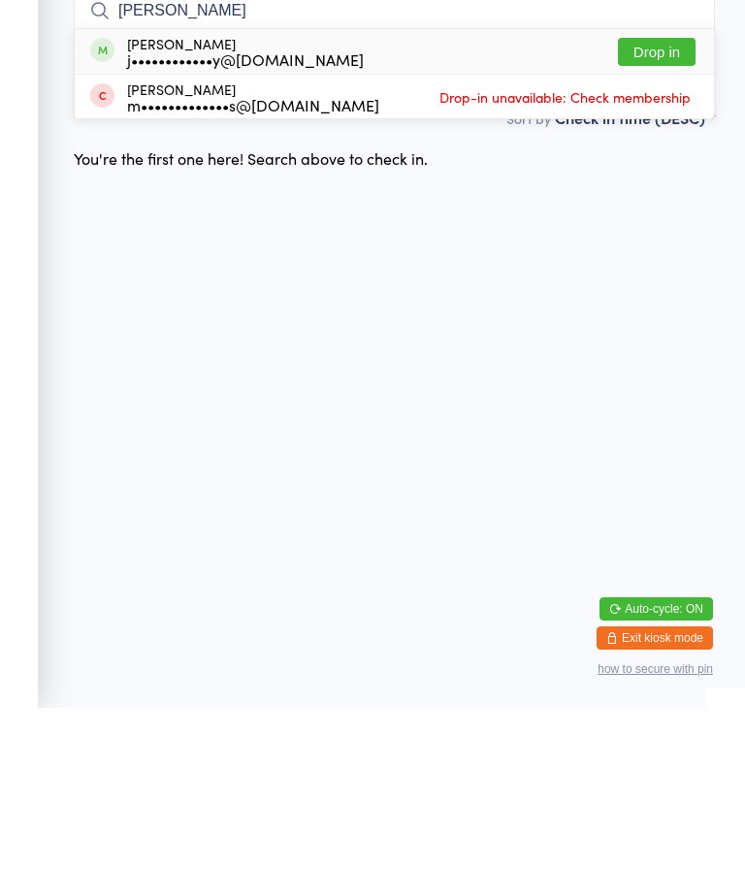
type input "[PERSON_NAME]"
click at [122, 221] on div "[PERSON_NAME] j••••••••••••y@[DOMAIN_NAME]" at bounding box center [226, 236] width 273 height 31
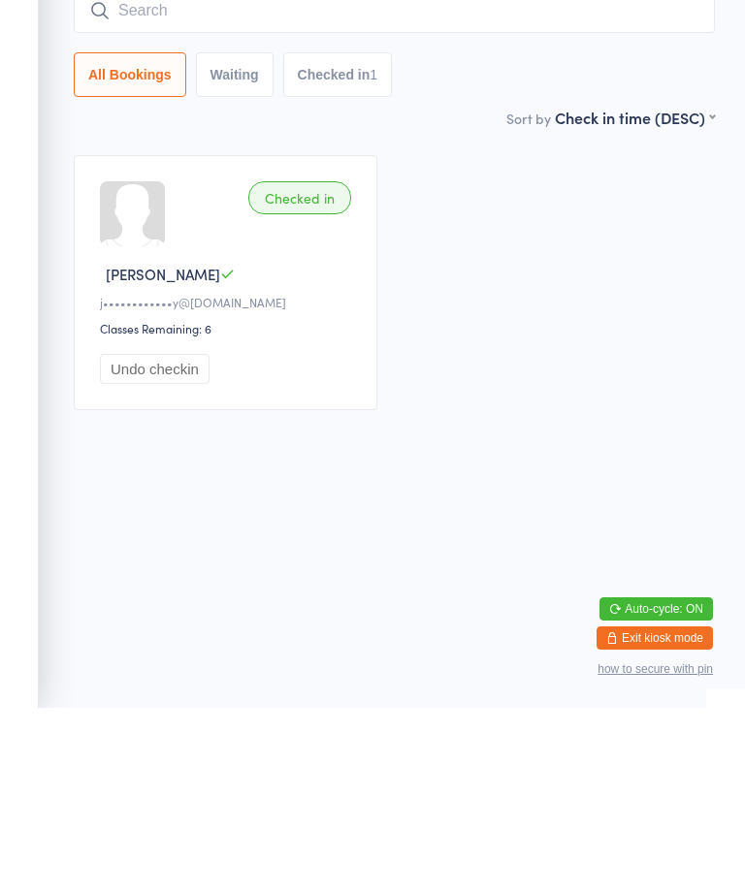
click at [315, 367] on div "Checked in" at bounding box center [299, 383] width 103 height 33
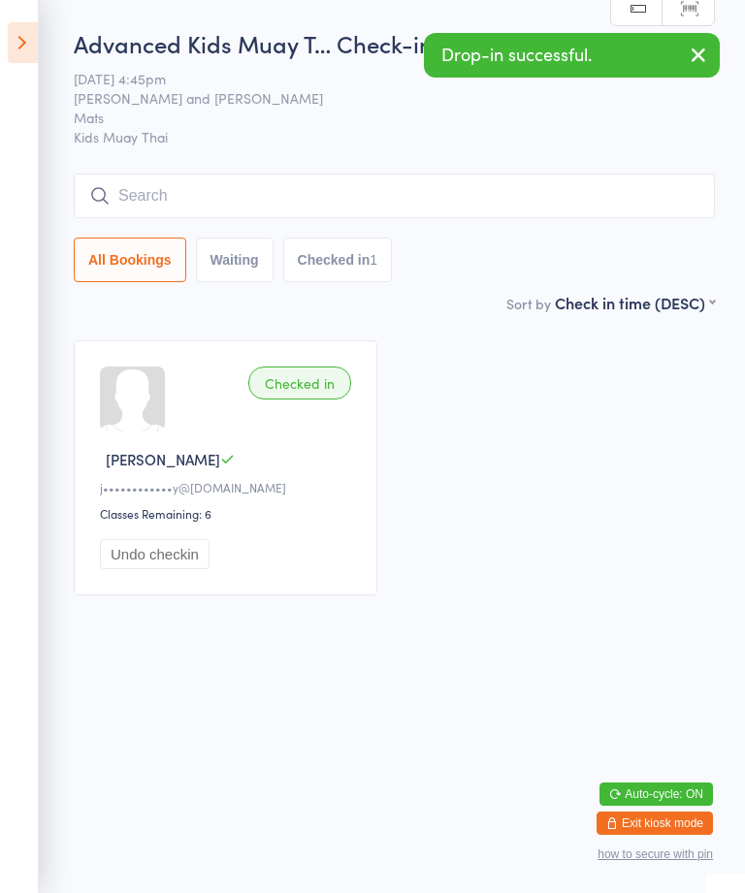
click at [322, 398] on div "Checked in" at bounding box center [299, 383] width 103 height 33
click at [110, 561] on button "Undo checkin" at bounding box center [155, 554] width 110 height 30
click at [113, 564] on button "Undo checkin" at bounding box center [155, 554] width 110 height 30
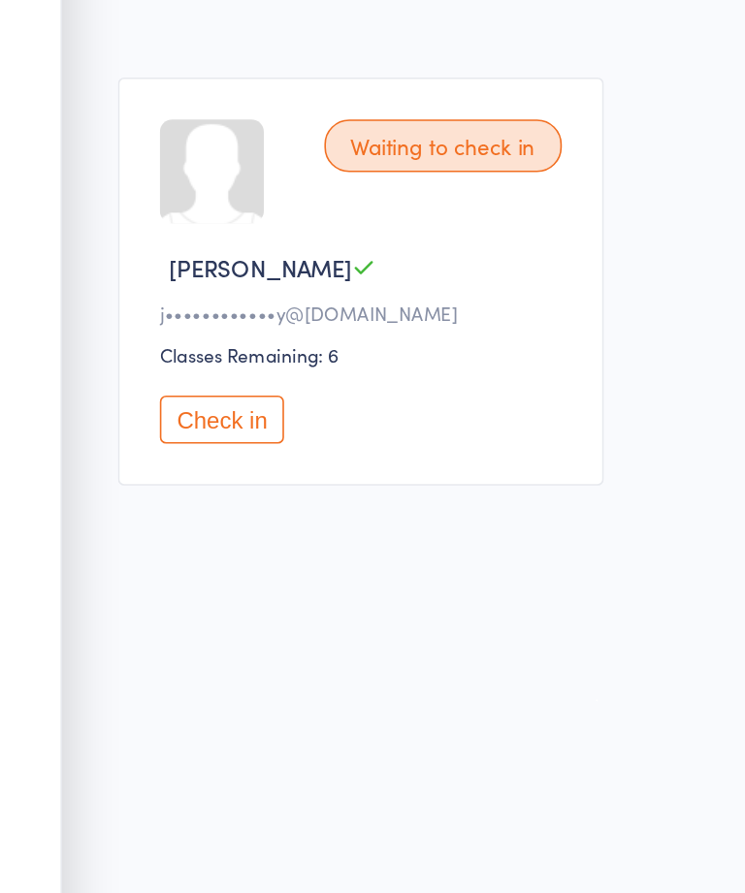
click at [130, 539] on button "Check in" at bounding box center [139, 554] width 78 height 30
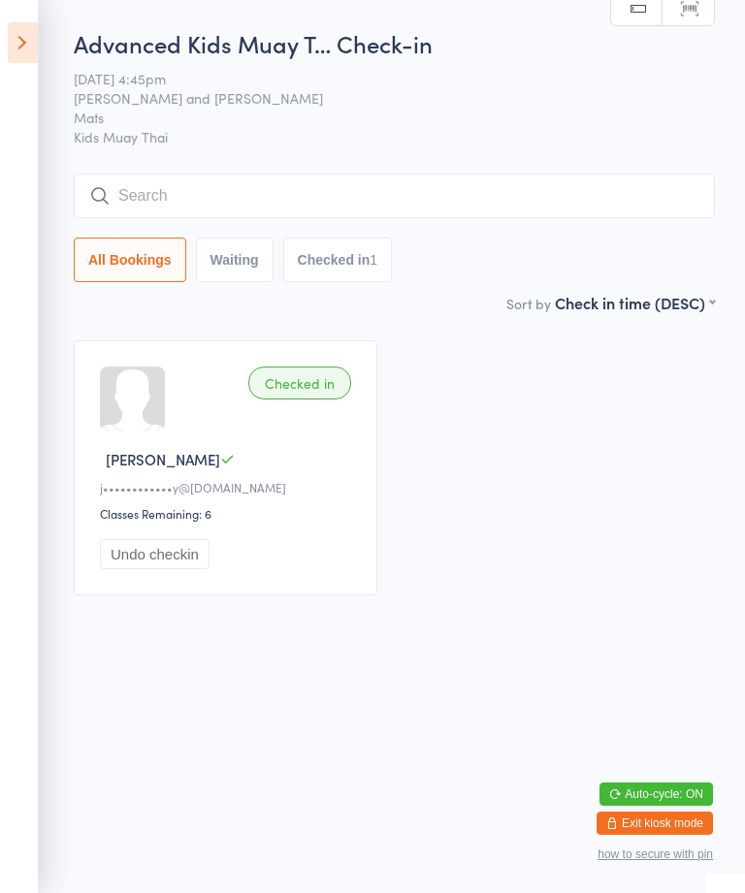
click at [19, 25] on icon at bounding box center [23, 42] width 30 height 41
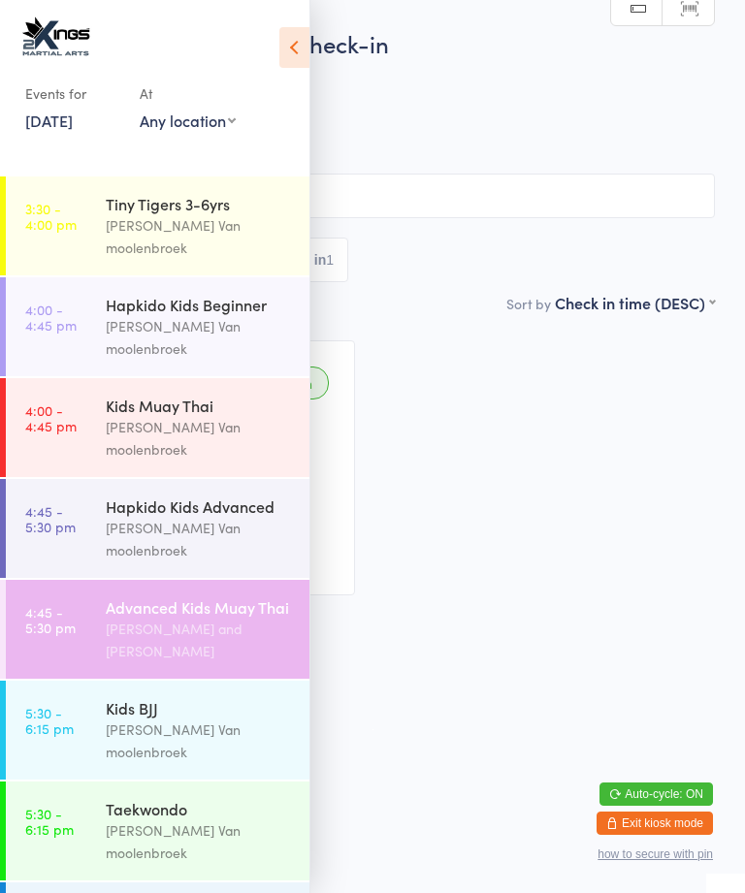
click at [155, 697] on div "Kids BJJ" at bounding box center [199, 707] width 187 height 21
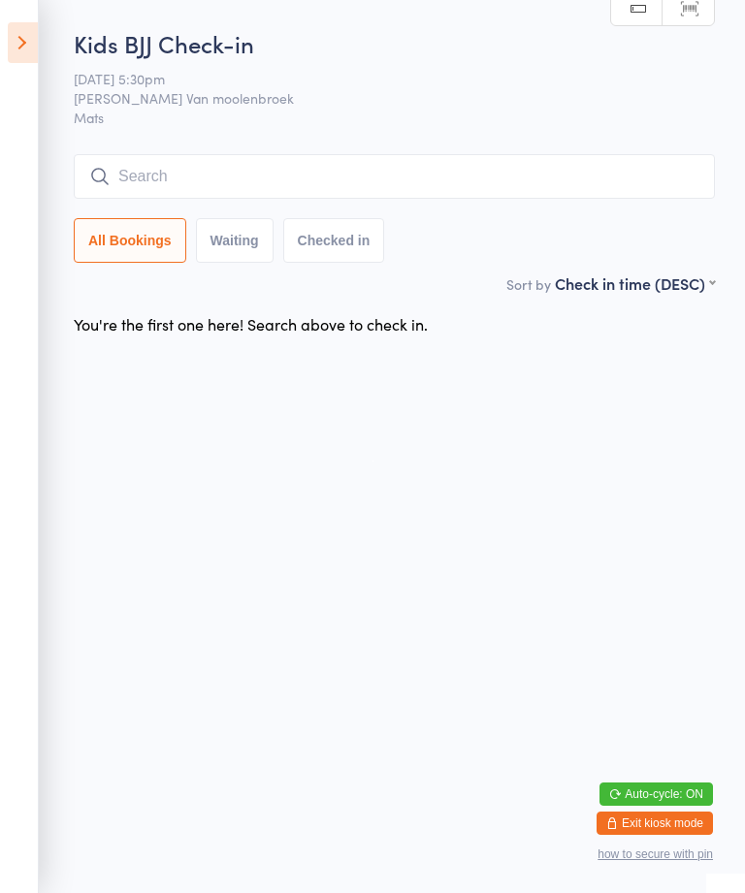
click at [11, 41] on icon at bounding box center [23, 42] width 30 height 41
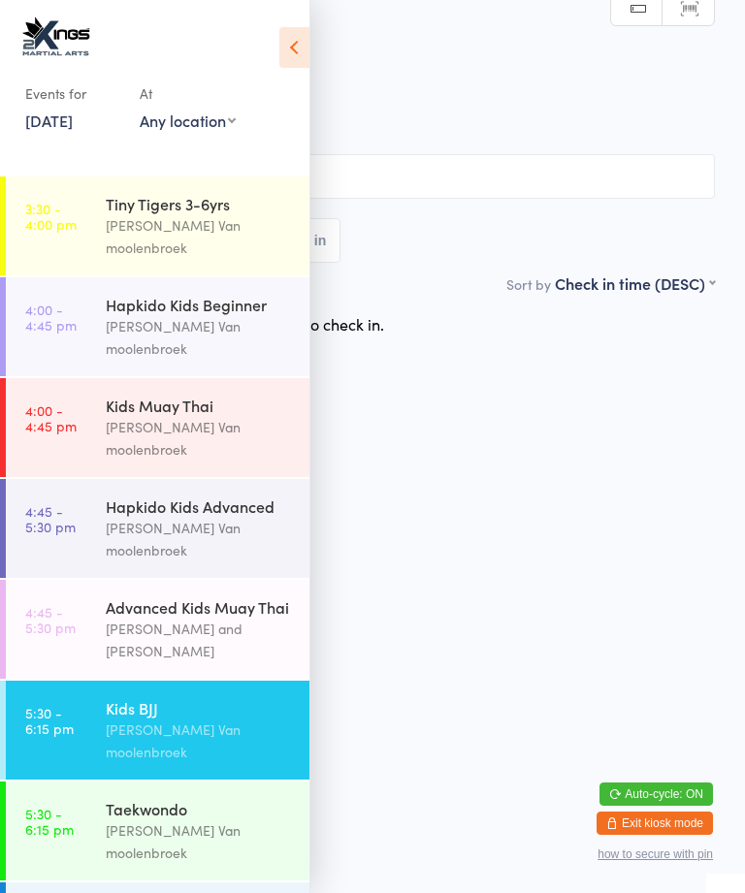
click at [127, 580] on div "Advanced Kids Muay Thai [PERSON_NAME] and [PERSON_NAME]" at bounding box center [208, 629] width 204 height 99
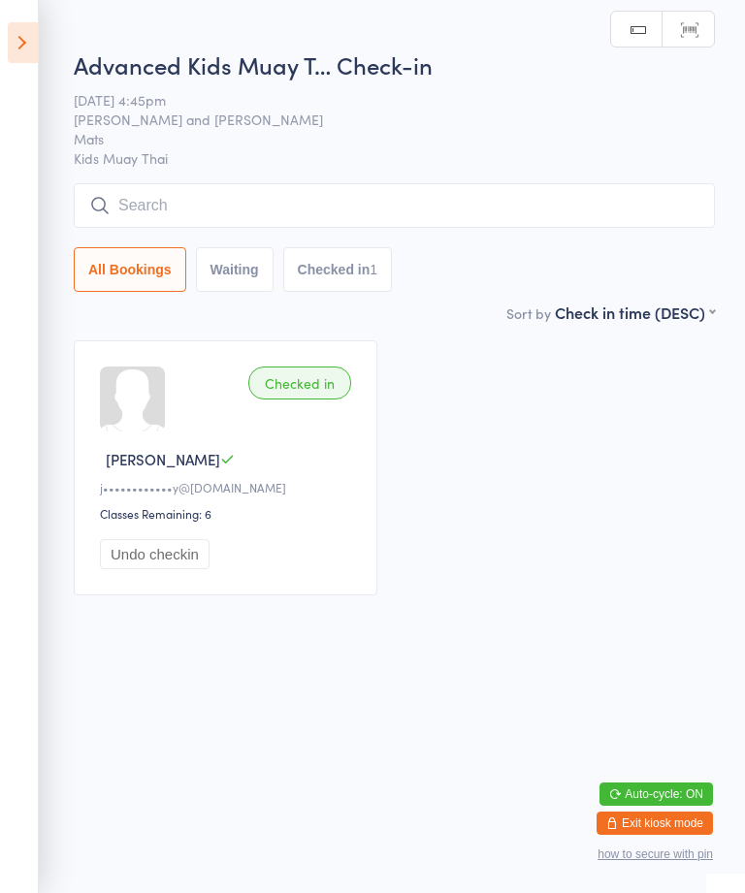
click at [28, 47] on icon at bounding box center [23, 42] width 30 height 41
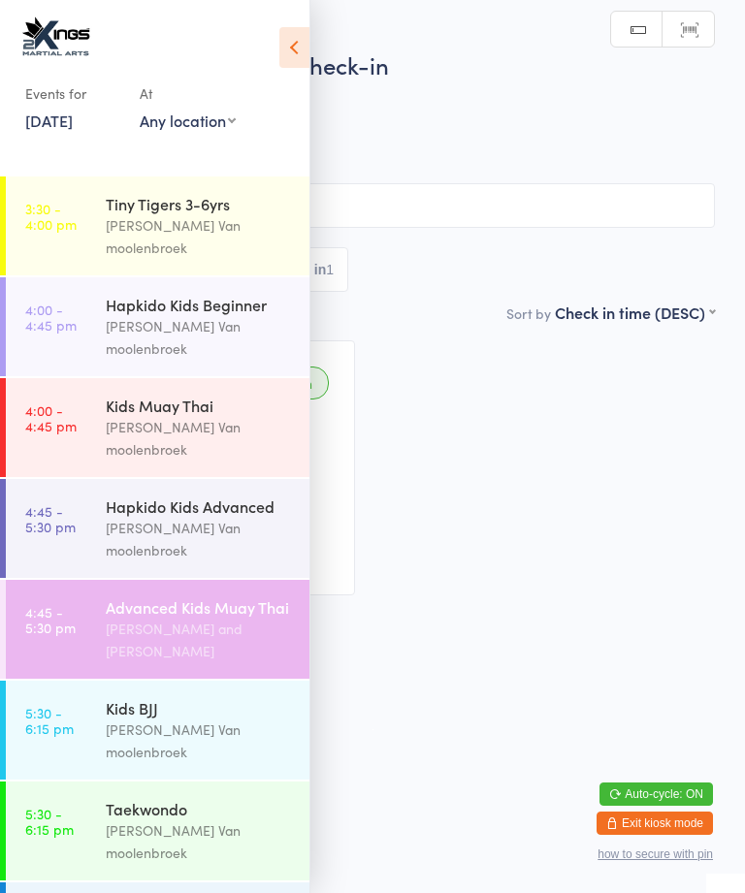
click at [171, 819] on div "[PERSON_NAME] Van moolenbroek" at bounding box center [199, 841] width 187 height 45
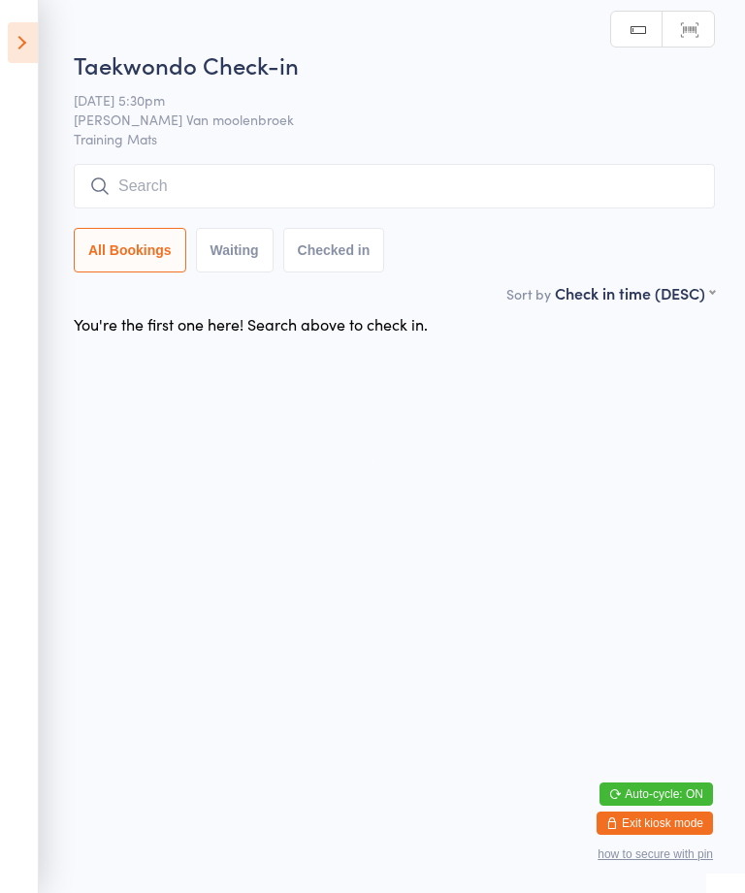
click at [413, 191] on input "search" at bounding box center [394, 186] width 641 height 45
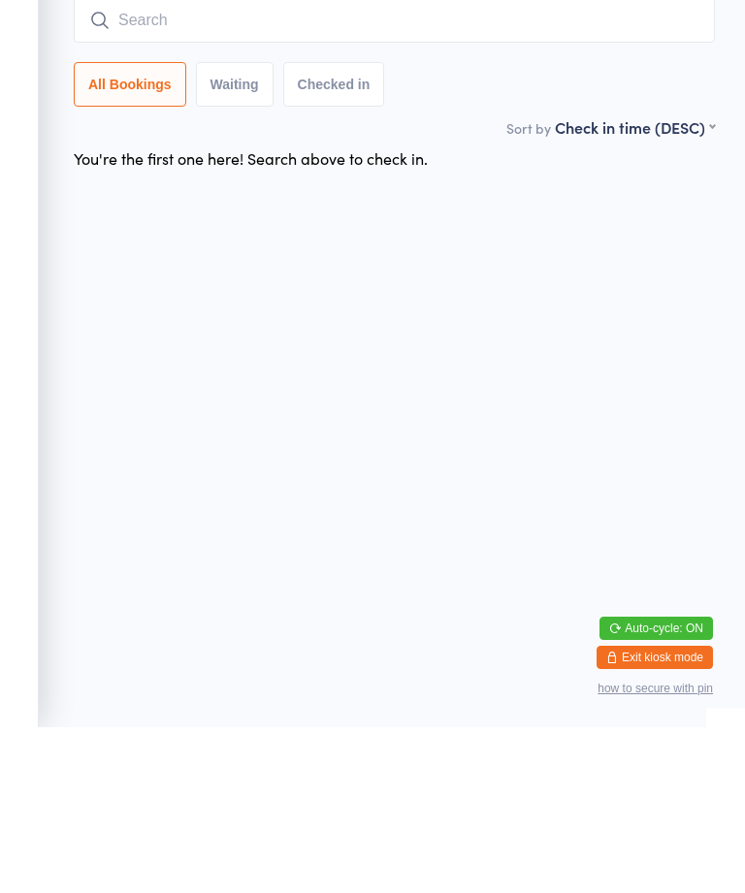
type input "S"
type input "Dek"
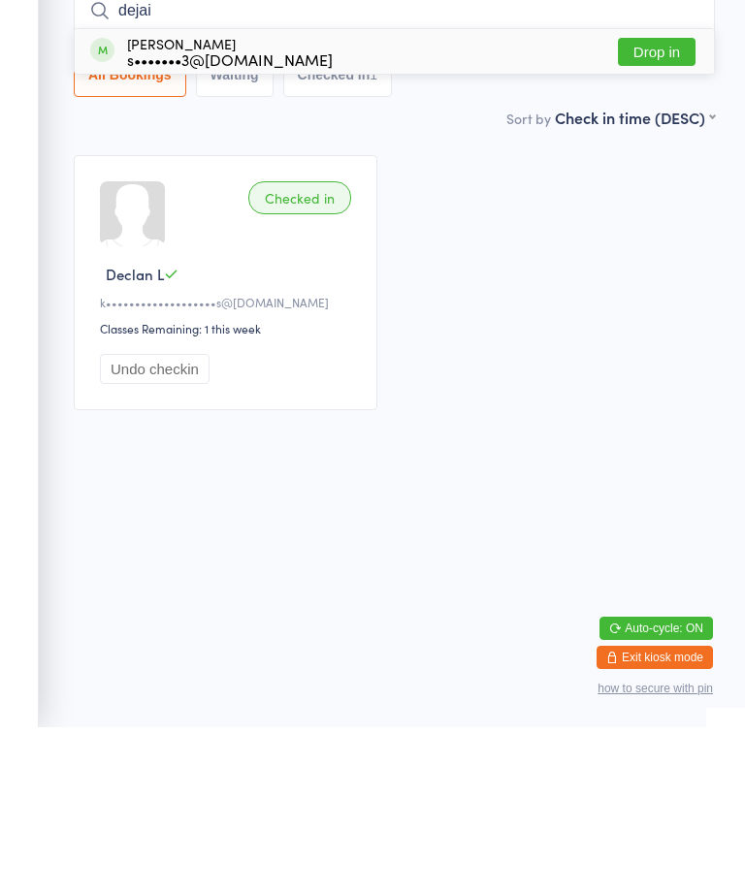
type input "dejai"
click at [657, 204] on button "Drop in" at bounding box center [657, 218] width 78 height 28
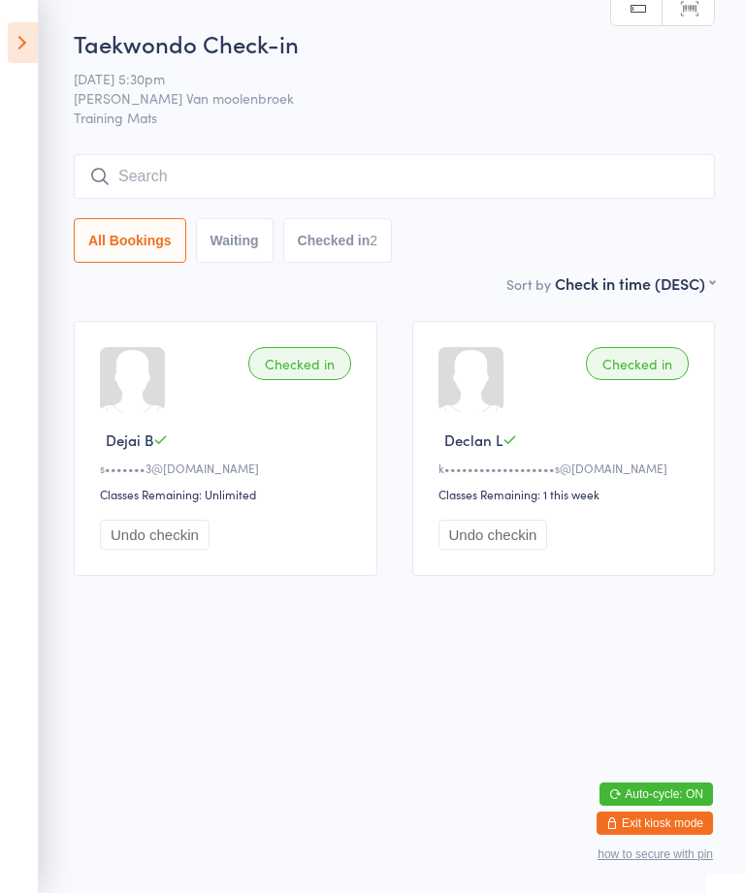
click at [584, 176] on input "search" at bounding box center [394, 176] width 641 height 45
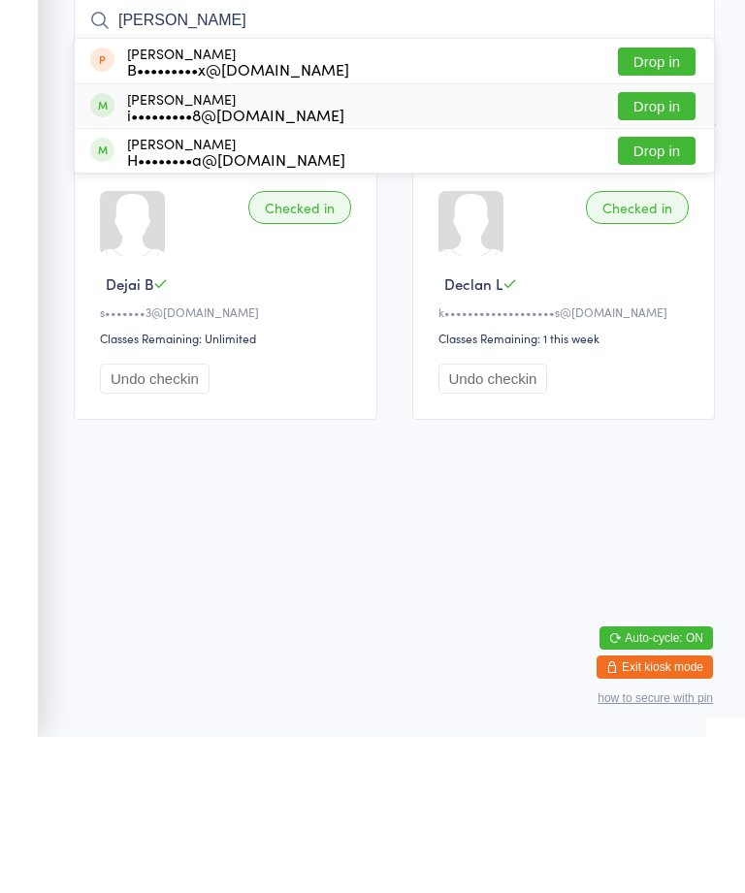
type input "[PERSON_NAME]"
click at [362, 240] on div "[PERSON_NAME] i•••••••••8@[DOMAIN_NAME] Drop in" at bounding box center [394, 262] width 639 height 44
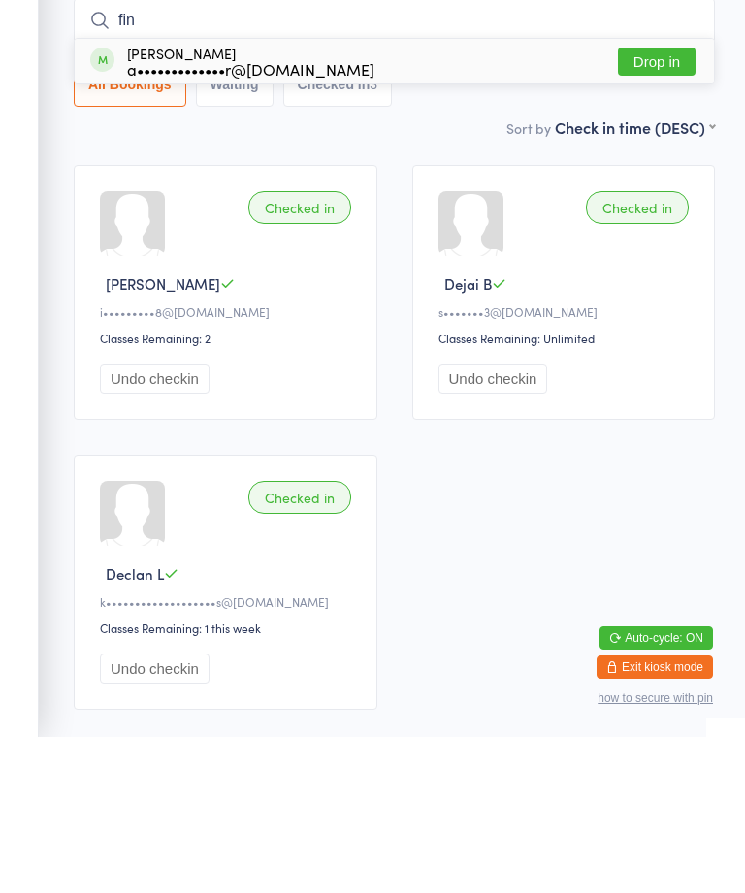
type input "fin"
click at [261, 217] on div "a•••••••••••••r@[DOMAIN_NAME]" at bounding box center [250, 225] width 247 height 16
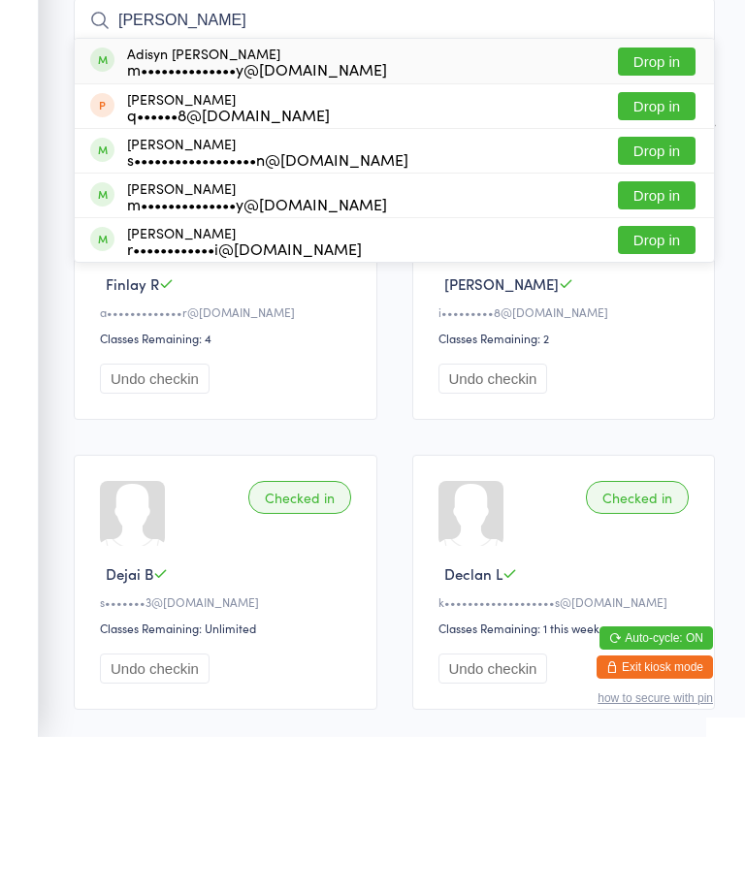
type input "[PERSON_NAME]"
click at [263, 397] on div "r••••••••••••i@[DOMAIN_NAME]" at bounding box center [244, 405] width 235 height 16
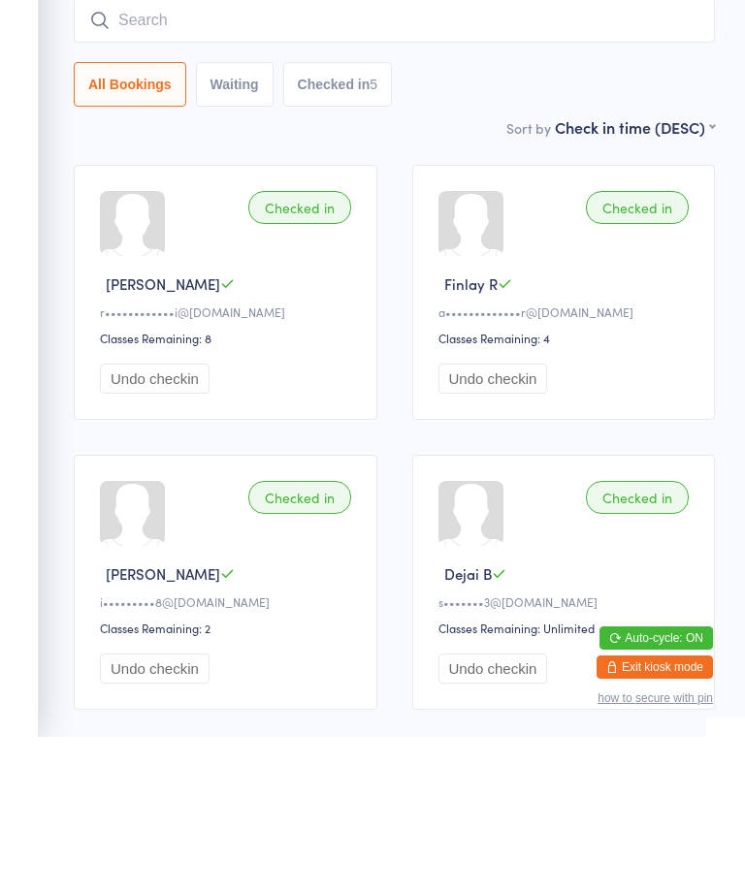
click at [501, 272] on div "Sort by Check in time (DESC) First name (ASC) First name (DESC) Last name (ASC)…" at bounding box center [394, 282] width 641 height 21
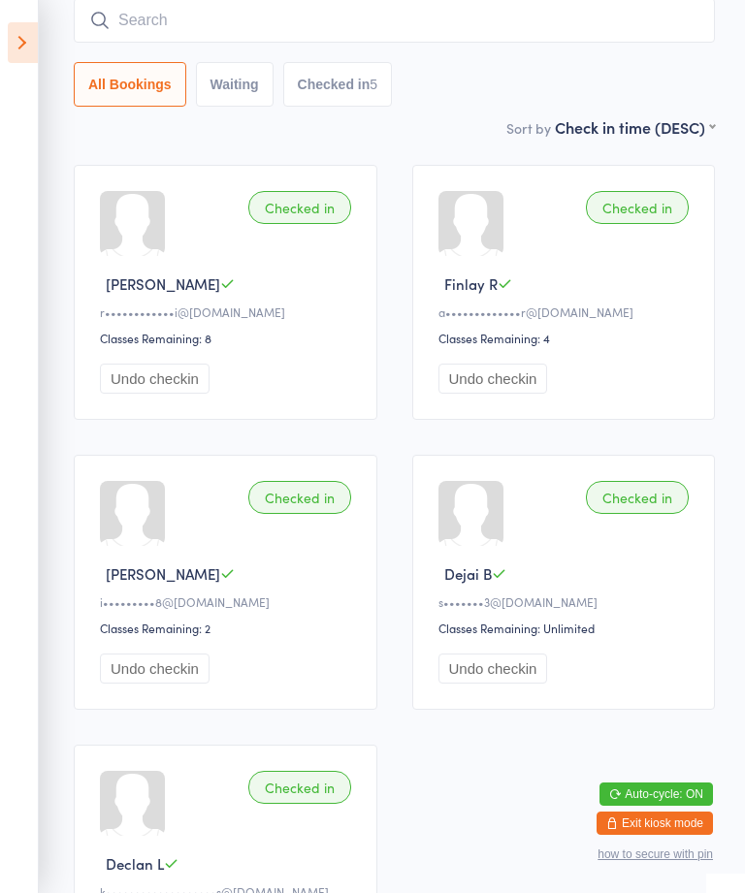
click at [36, 45] on icon at bounding box center [23, 42] width 30 height 41
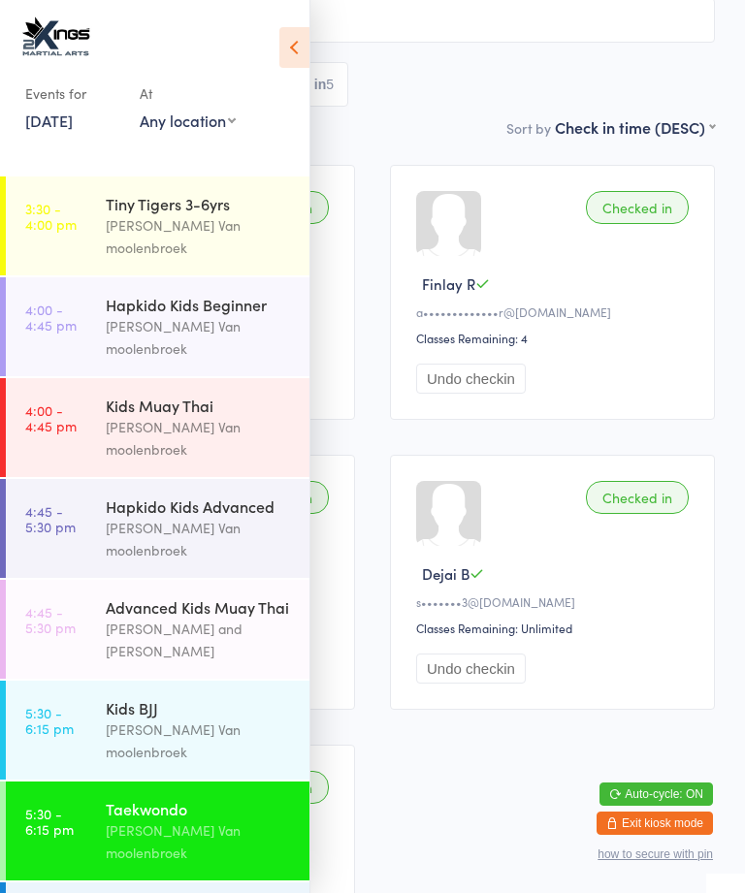
click at [244, 798] on div "Taekwondo" at bounding box center [199, 808] width 187 height 21
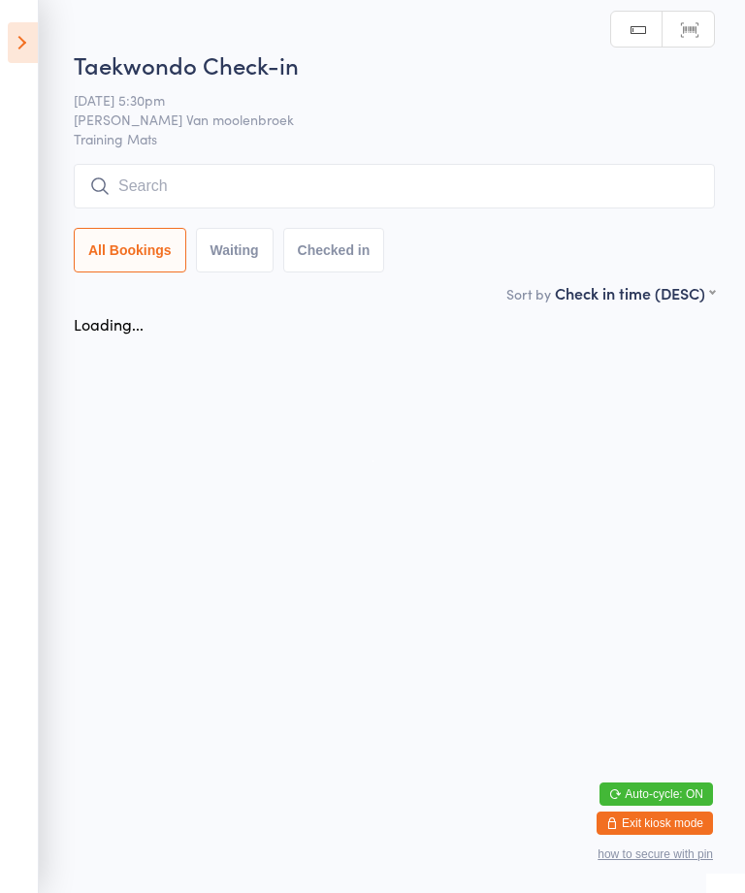
scroll to position [0, 0]
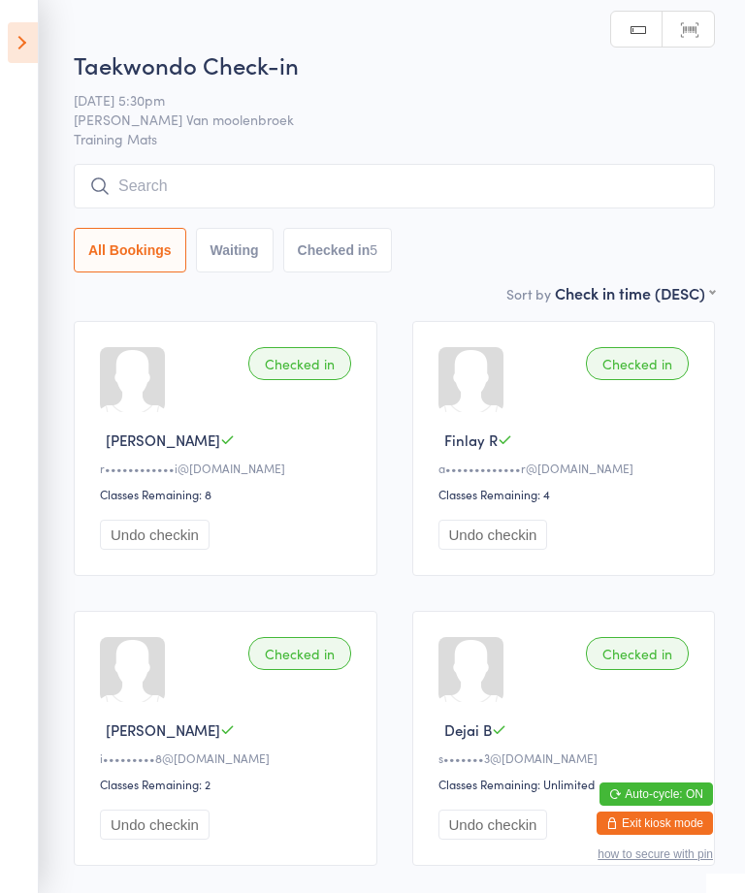
click at [414, 192] on input "search" at bounding box center [394, 186] width 641 height 45
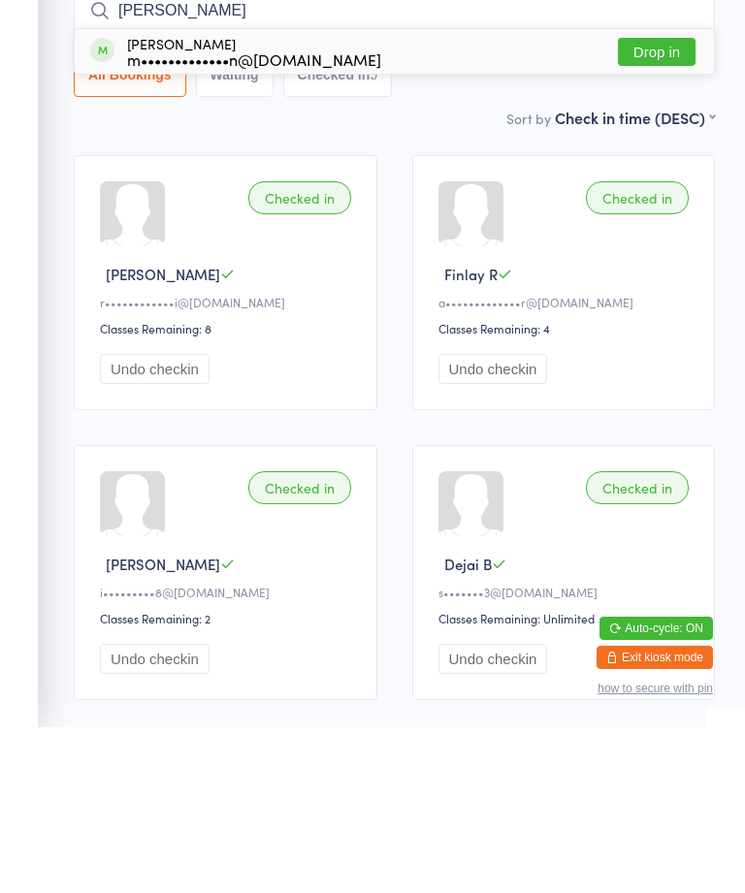
click at [668, 154] on input "[PERSON_NAME]" at bounding box center [394, 176] width 641 height 45
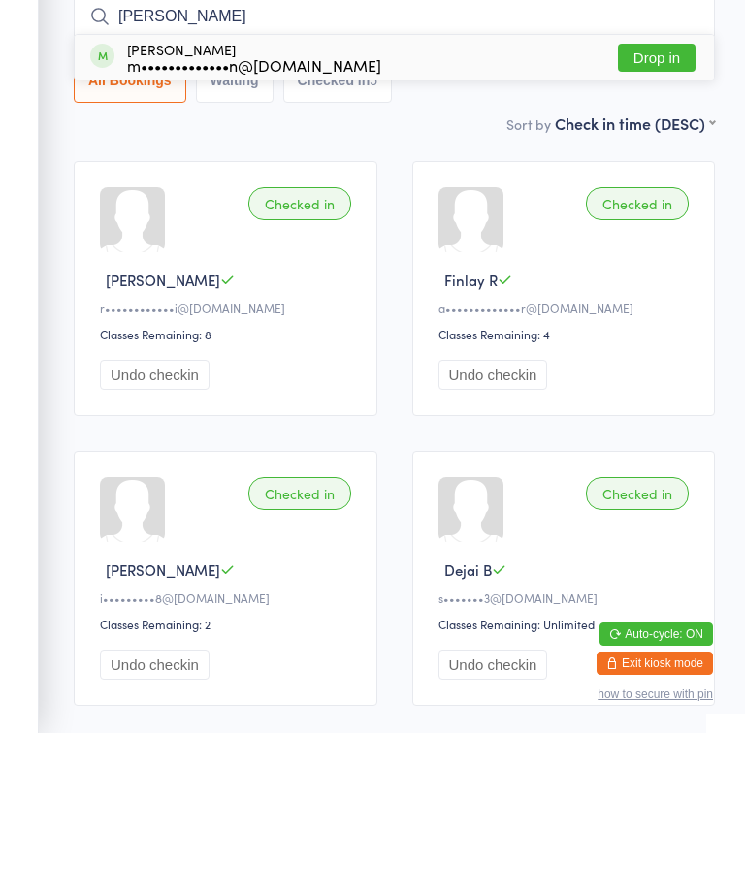
type input "[PERSON_NAME]"
click at [666, 204] on button "Drop in" at bounding box center [657, 218] width 78 height 28
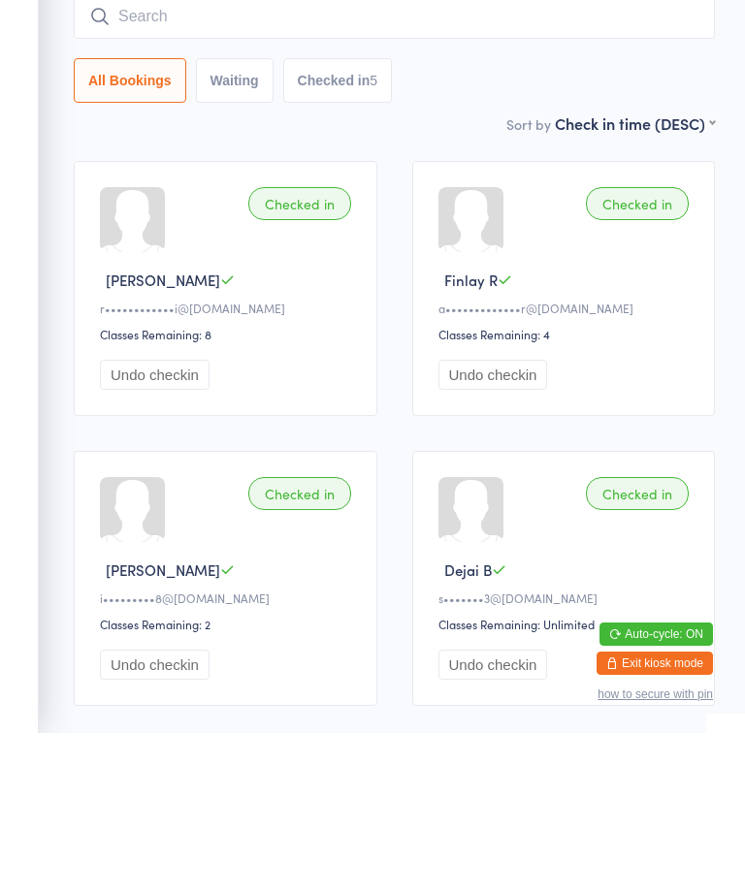
scroll to position [158, 0]
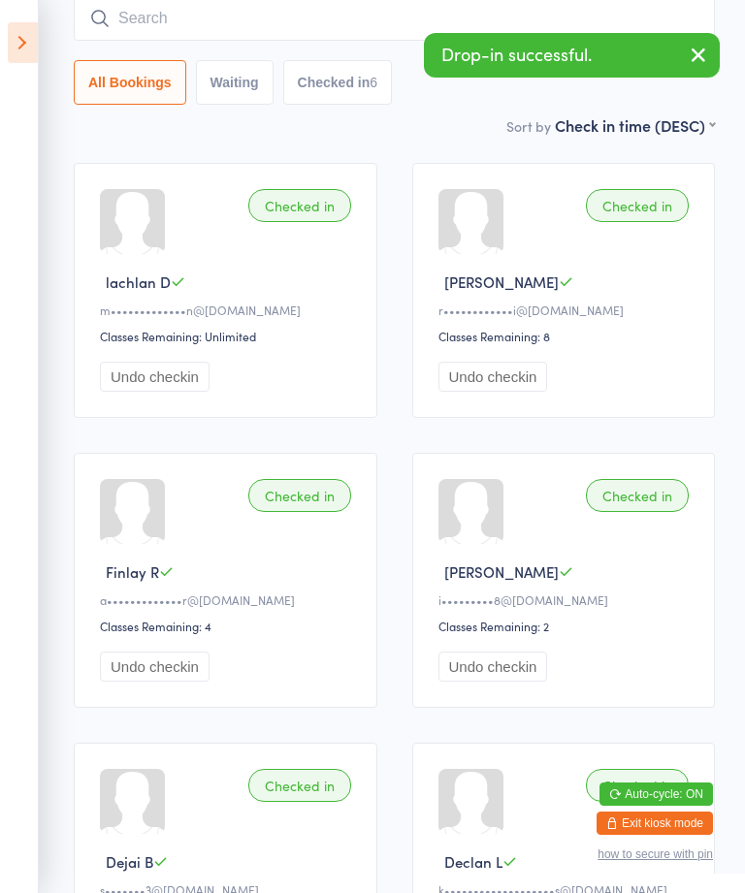
click at [511, 31] on input "search" at bounding box center [394, 18] width 641 height 45
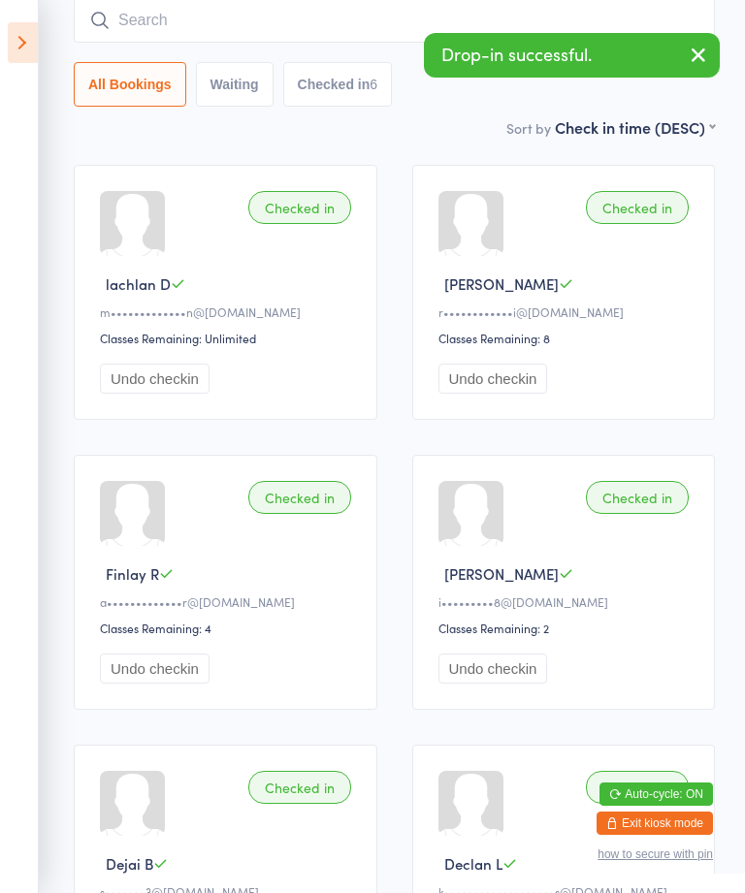
click at [50, 53] on ui-view "Taekwondo Check-in [DATE] 5:30pm [PERSON_NAME] Van moolenbroek Training Mats Ma…" at bounding box center [372, 444] width 745 height 1146
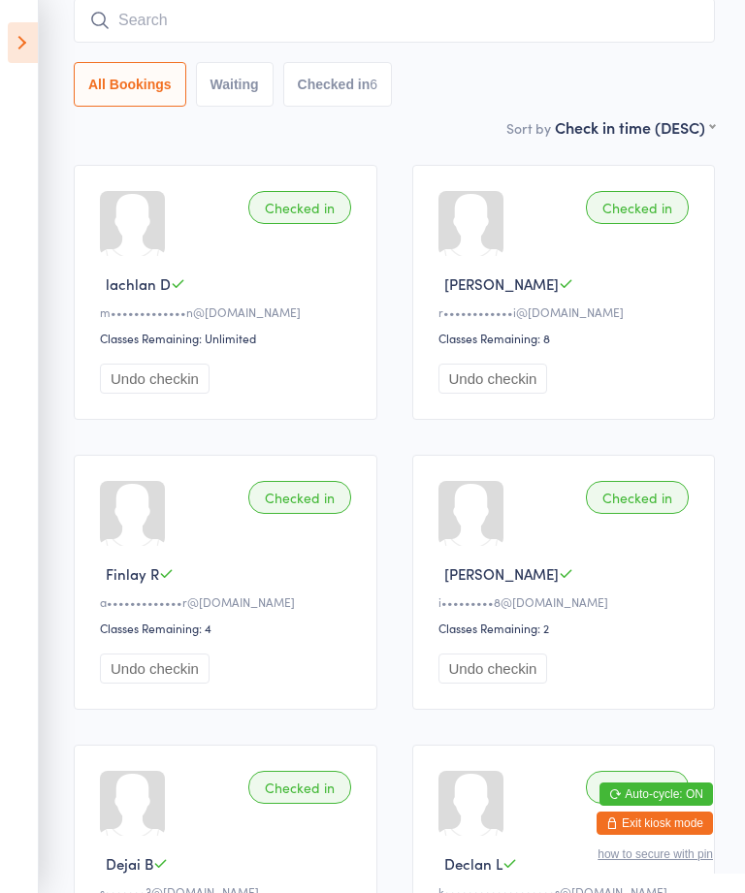
click at [30, 22] on icon at bounding box center [23, 42] width 30 height 41
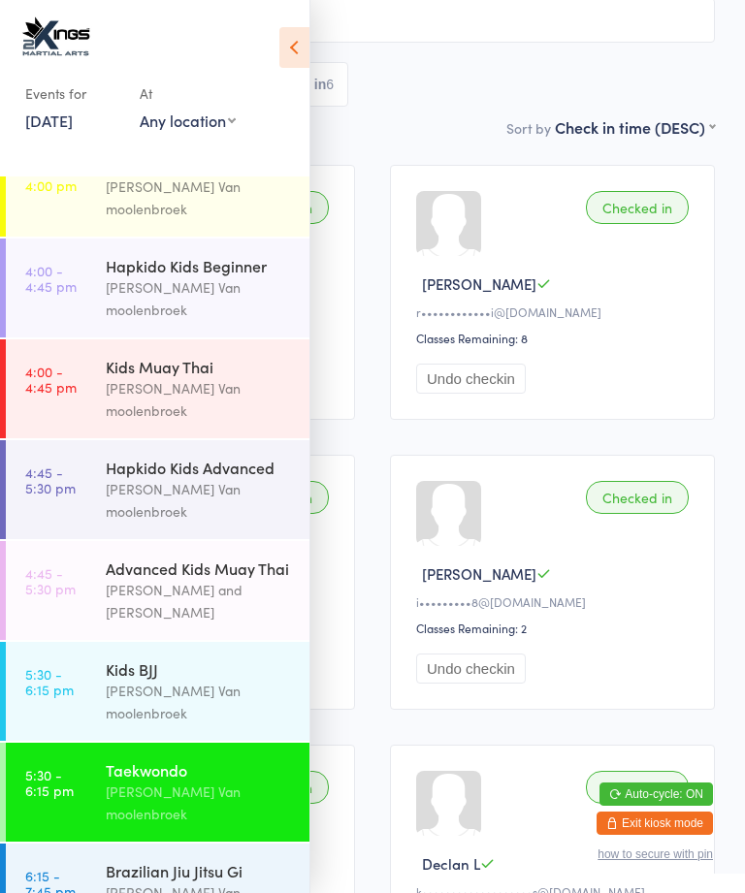
scroll to position [38, 0]
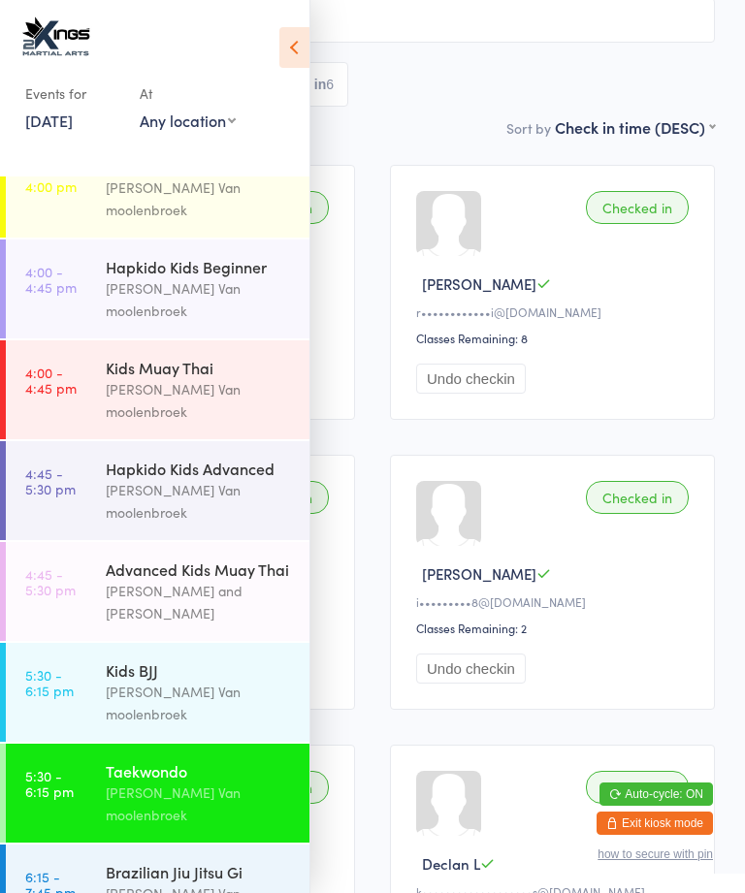
click at [174, 882] on div "[PERSON_NAME] Van moolenbroek" at bounding box center [199, 904] width 187 height 45
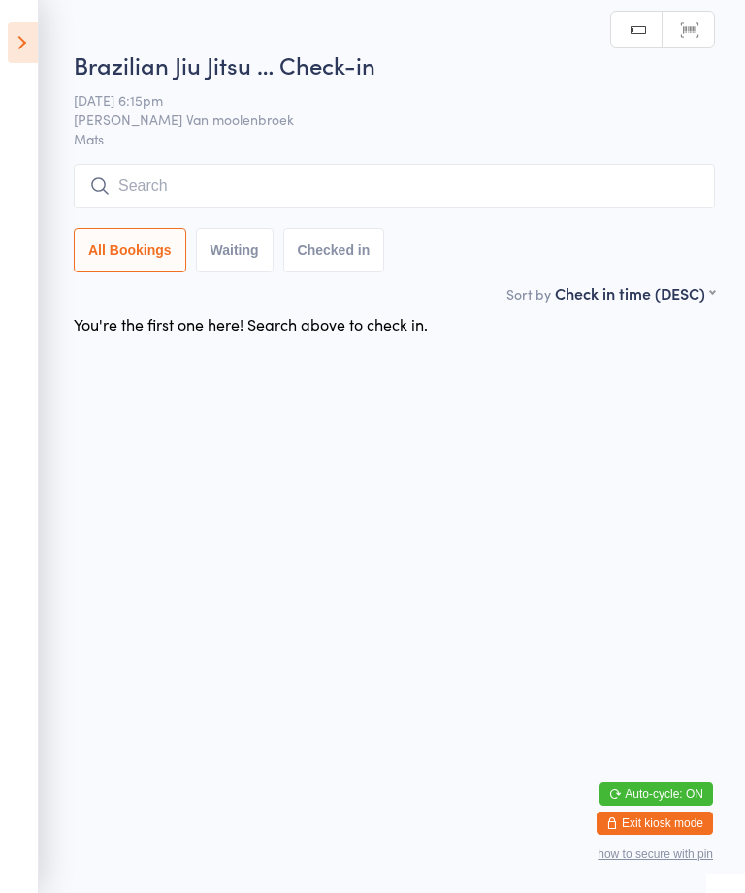
click at [237, 183] on input "search" at bounding box center [394, 186] width 641 height 45
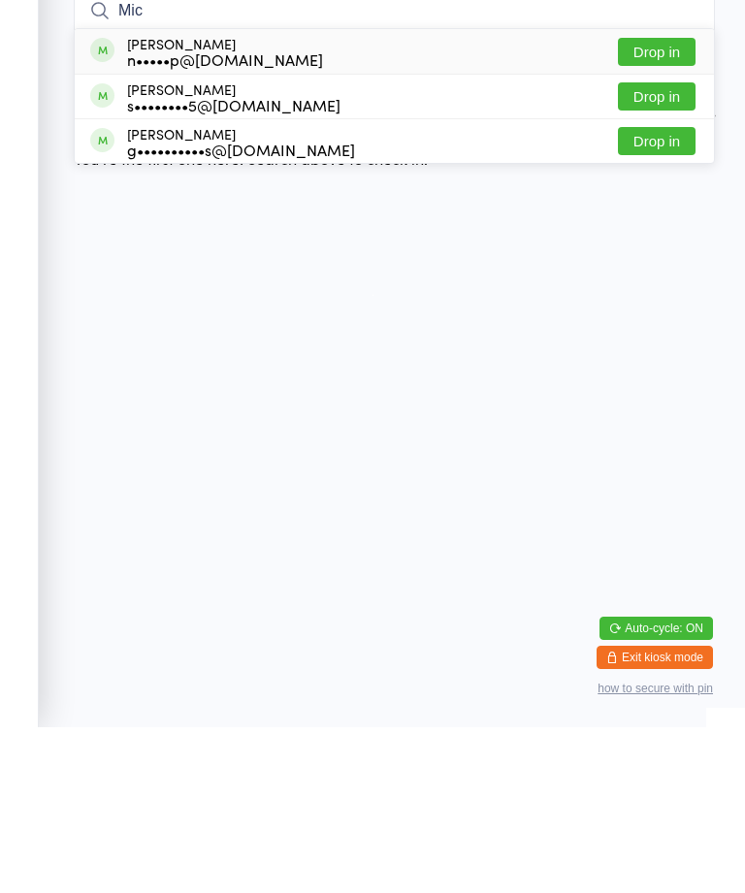
type input "Mic"
click at [681, 293] on button "Drop in" at bounding box center [657, 307] width 78 height 28
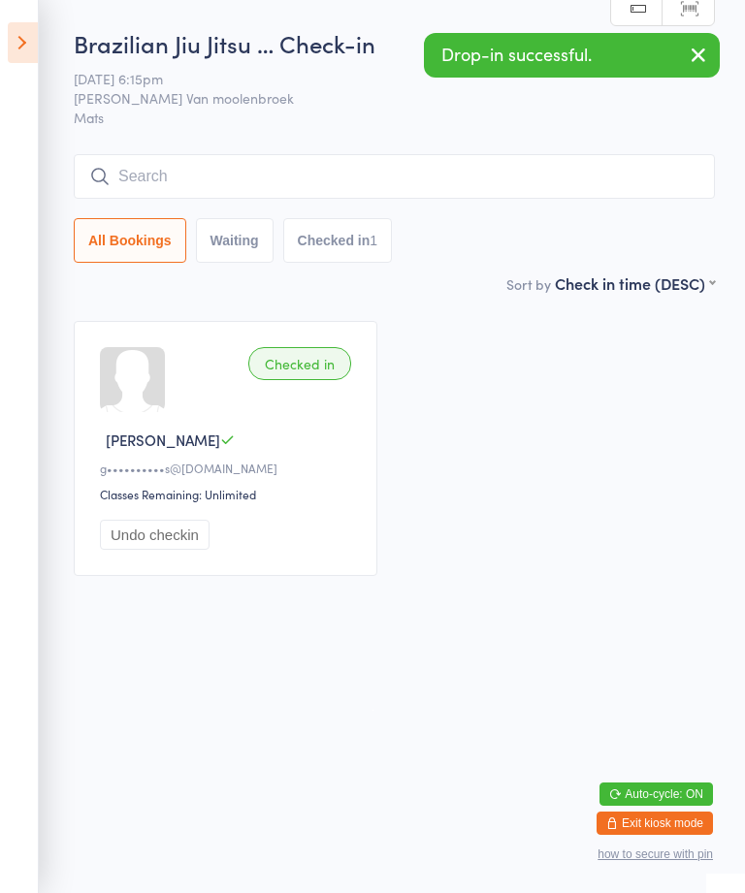
click at [32, 28] on icon at bounding box center [23, 42] width 30 height 41
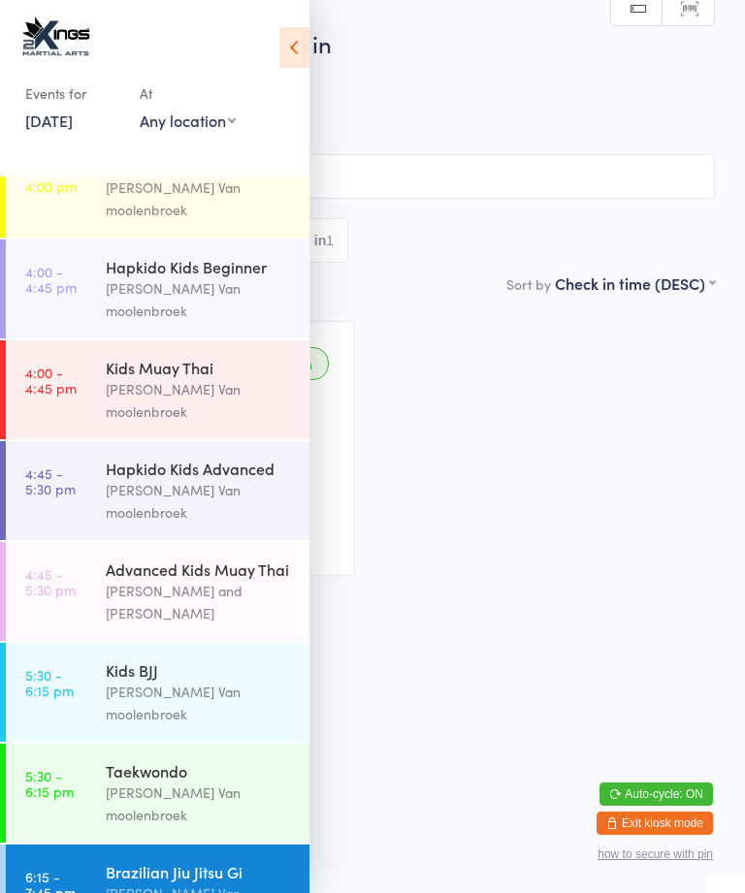
click at [559, 83] on span "[DATE] 6:15pm" at bounding box center [357, 78] width 654 height 19
click at [209, 882] on div "[PERSON_NAME] Van moolenbroek" at bounding box center [199, 904] width 187 height 45
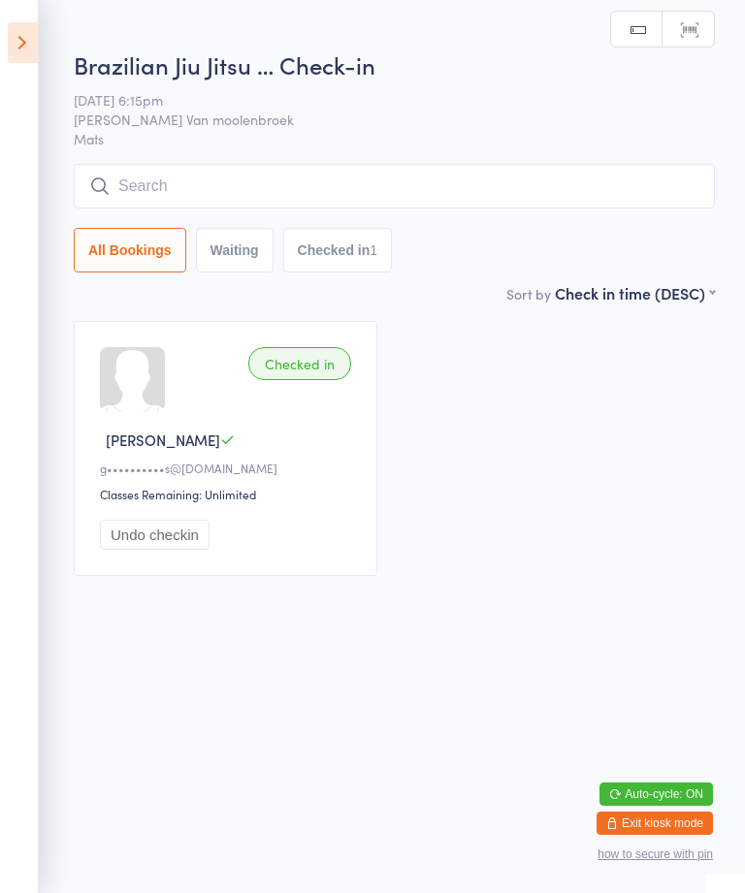
click at [411, 159] on div "Brazilian Jiu Jitsu … Check-in [DATE] 6:15pm [PERSON_NAME] Van moolenbroek Mats…" at bounding box center [394, 165] width 641 height 234
click at [320, 172] on input "search" at bounding box center [394, 186] width 641 height 45
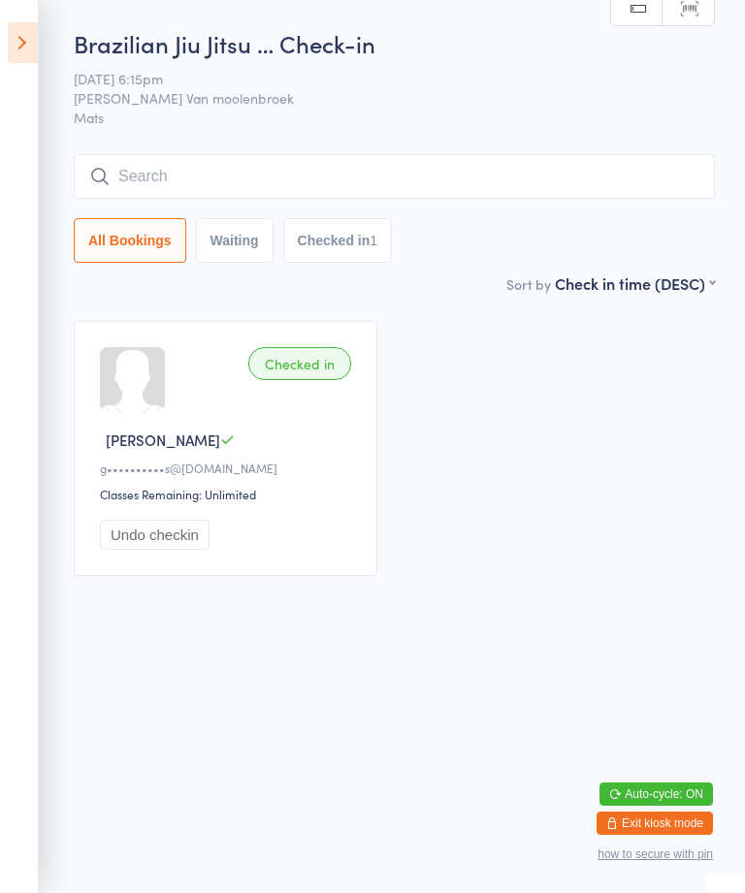
click at [28, 27] on icon at bounding box center [23, 42] width 30 height 41
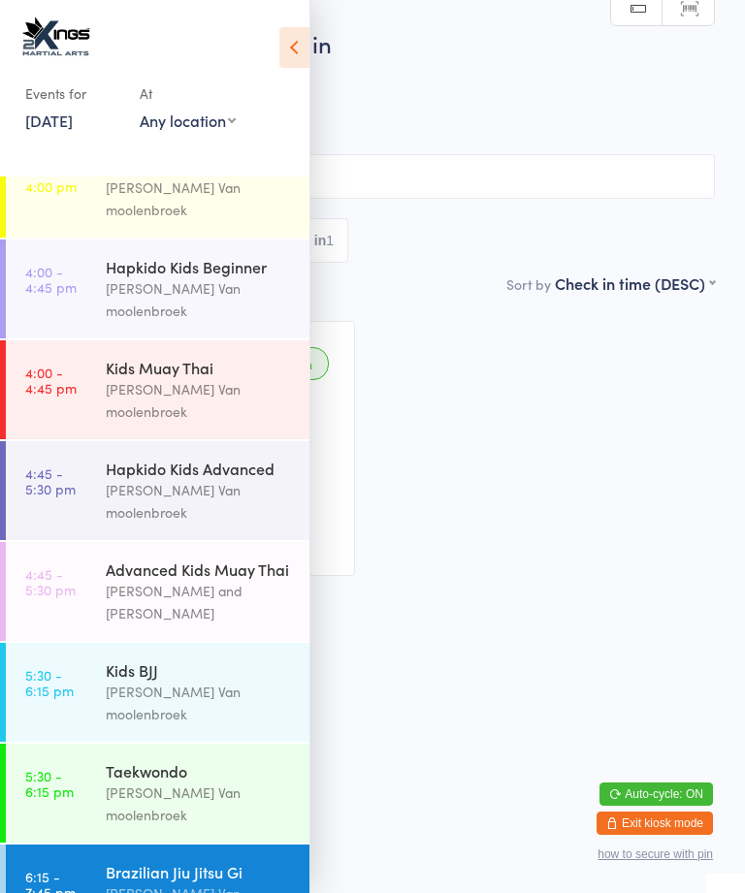
click at [250, 659] on div "Kids BJJ" at bounding box center [199, 669] width 187 height 21
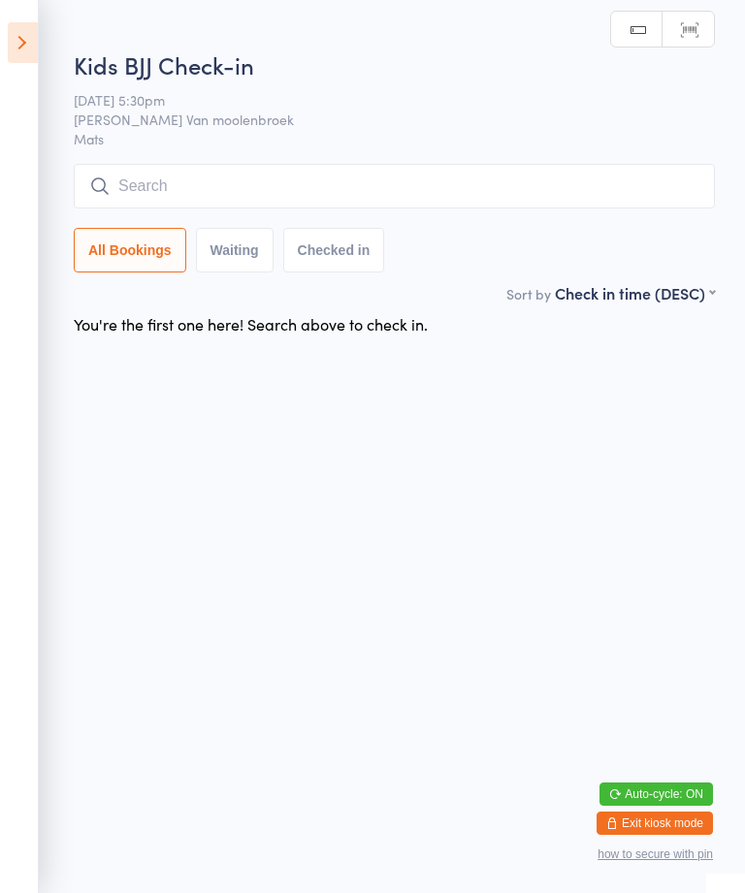
click at [407, 180] on input "search" at bounding box center [394, 186] width 641 height 45
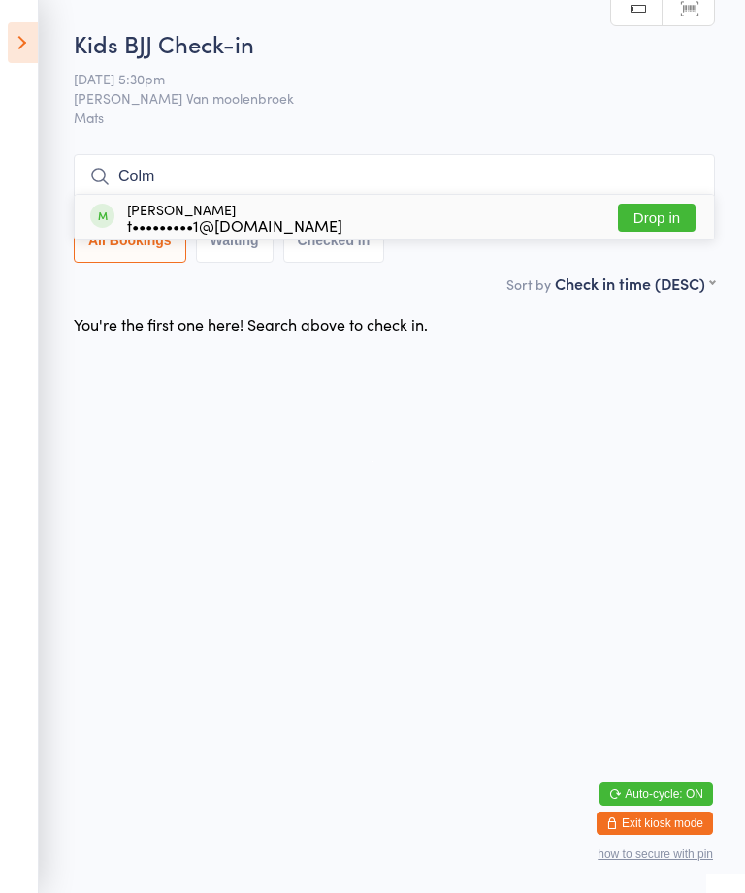
type input "Colm"
click at [661, 206] on button "Drop in" at bounding box center [657, 218] width 78 height 28
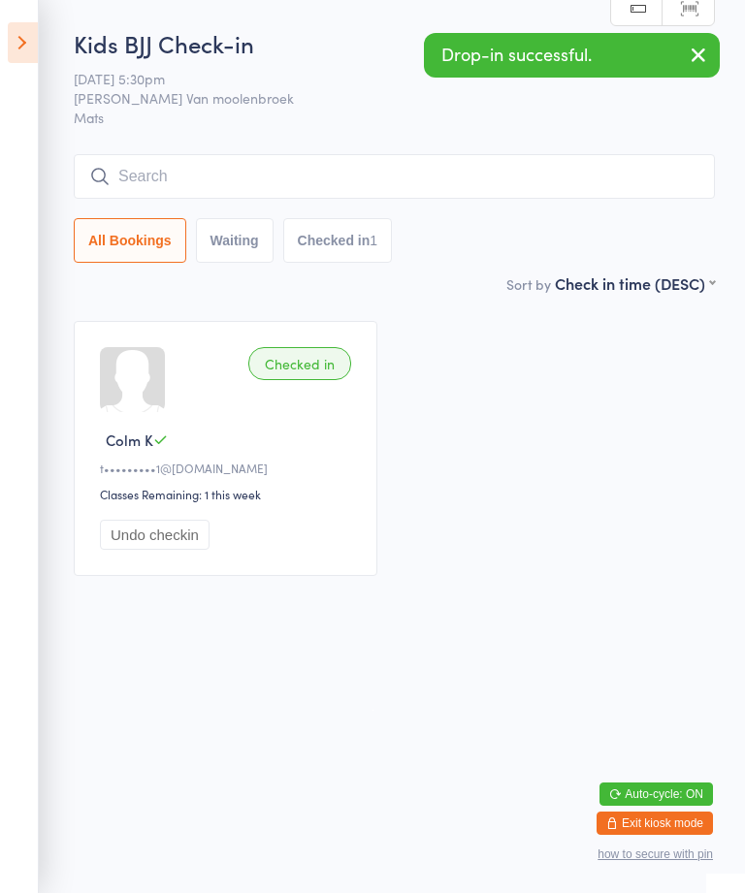
click at [343, 156] on input "search" at bounding box center [394, 176] width 641 height 45
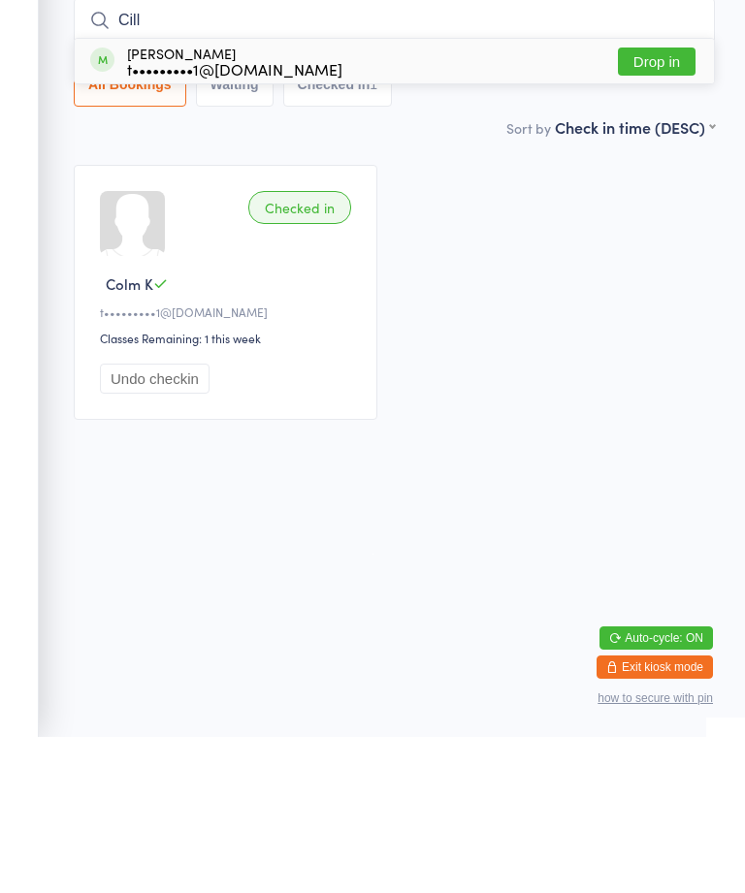
type input "Cill"
click at [645, 204] on button "Drop in" at bounding box center [657, 218] width 78 height 28
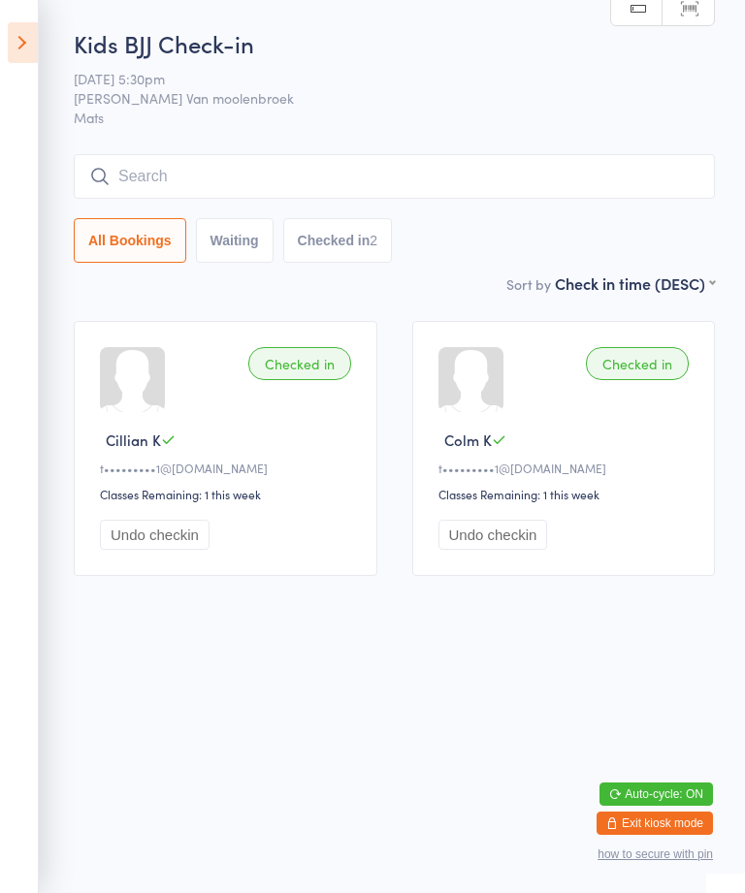
click at [331, 187] on input "search" at bounding box center [394, 176] width 641 height 45
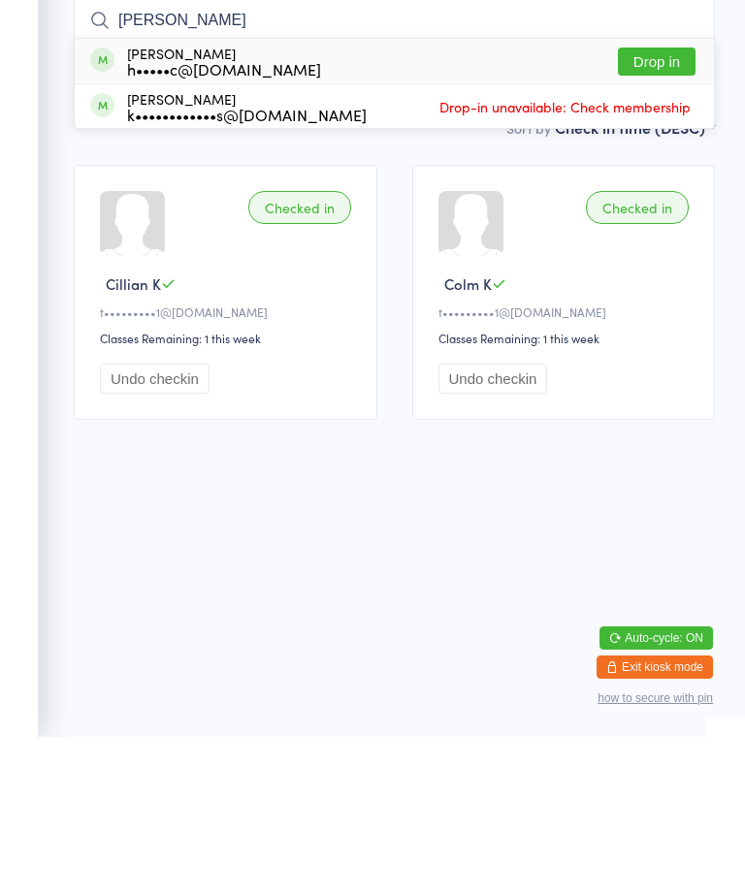
type input "[PERSON_NAME]"
click at [678, 204] on button "Drop in" at bounding box center [657, 218] width 78 height 28
